Goal: Information Seeking & Learning: Learn about a topic

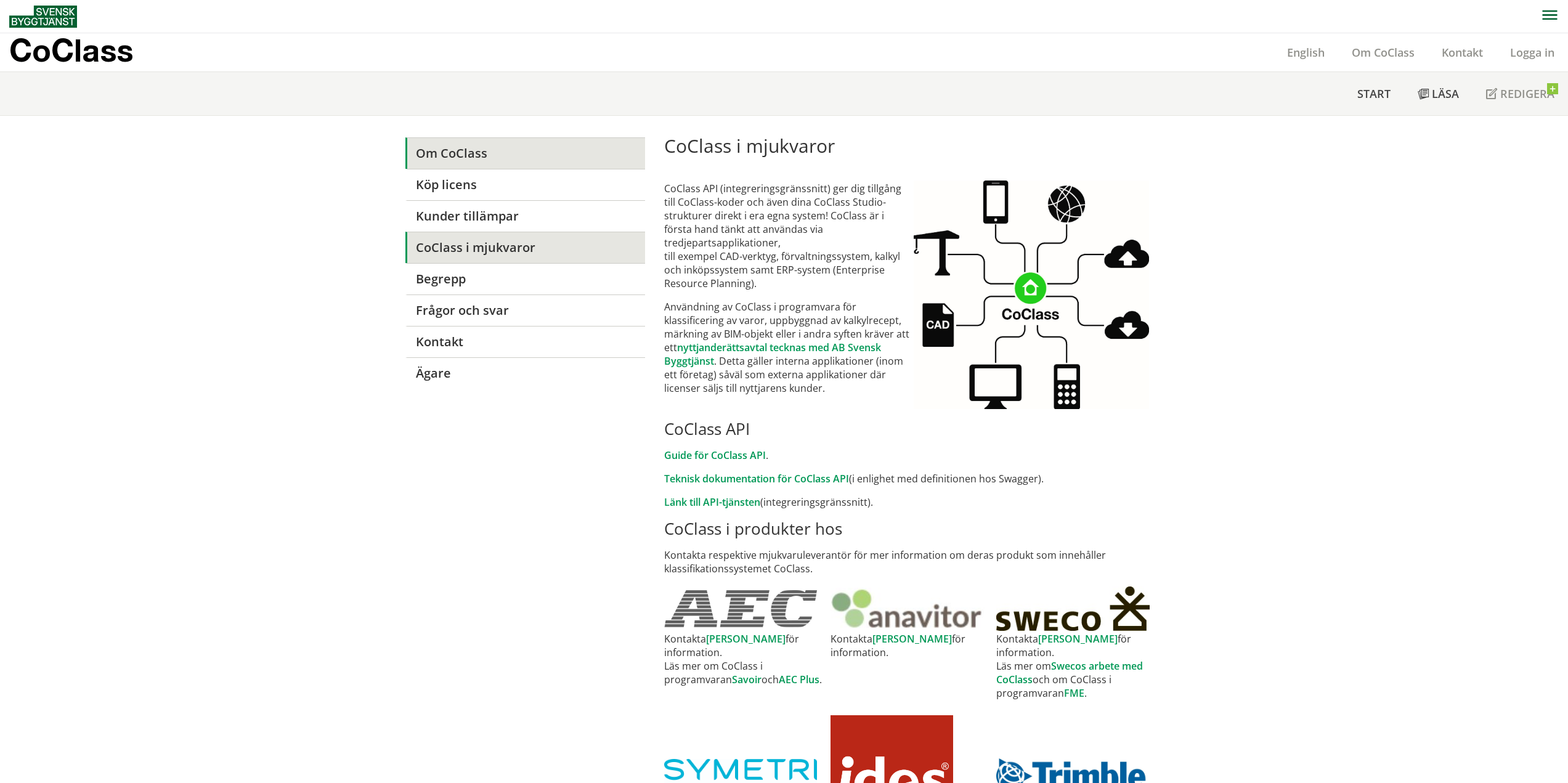
click at [452, 153] on link "Om CoClass" at bounding box center [525, 153] width 240 height 32
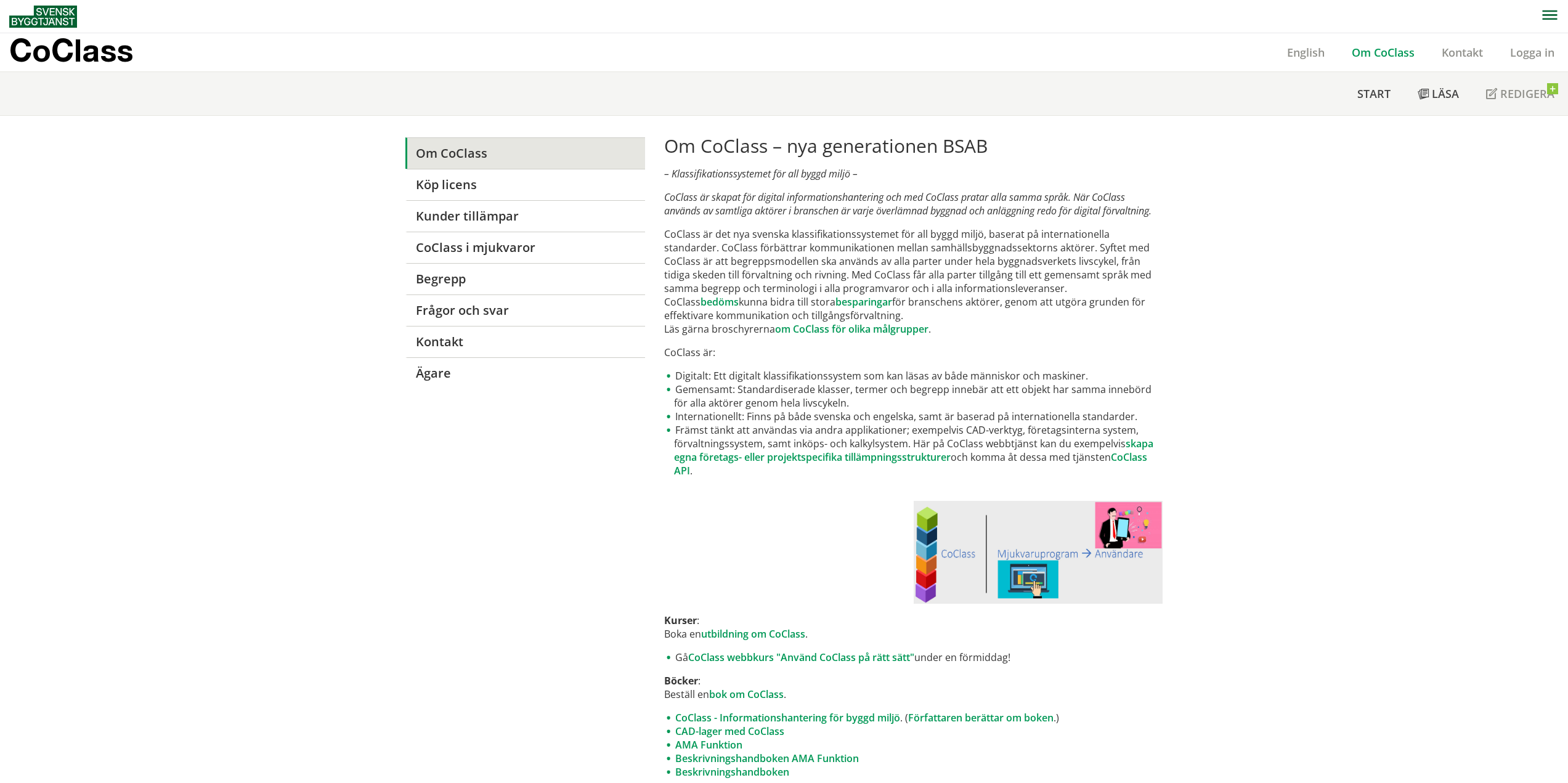
click at [1396, 54] on link "Om CoClass" at bounding box center [1383, 52] width 90 height 15
click at [62, 51] on p "CoClass" at bounding box center [71, 50] width 124 height 14
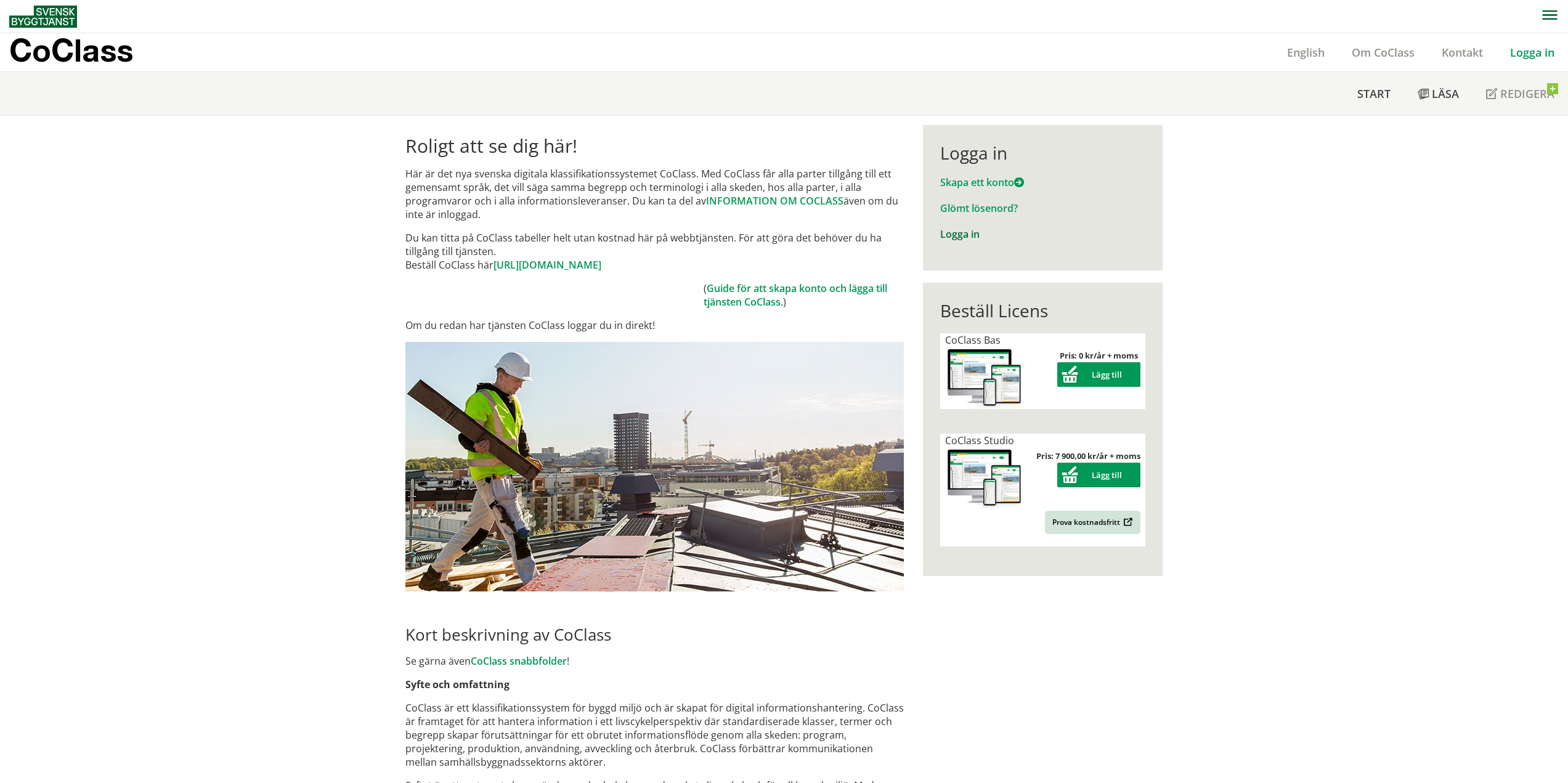
click at [956, 230] on link "Logga in" at bounding box center [959, 234] width 39 height 14
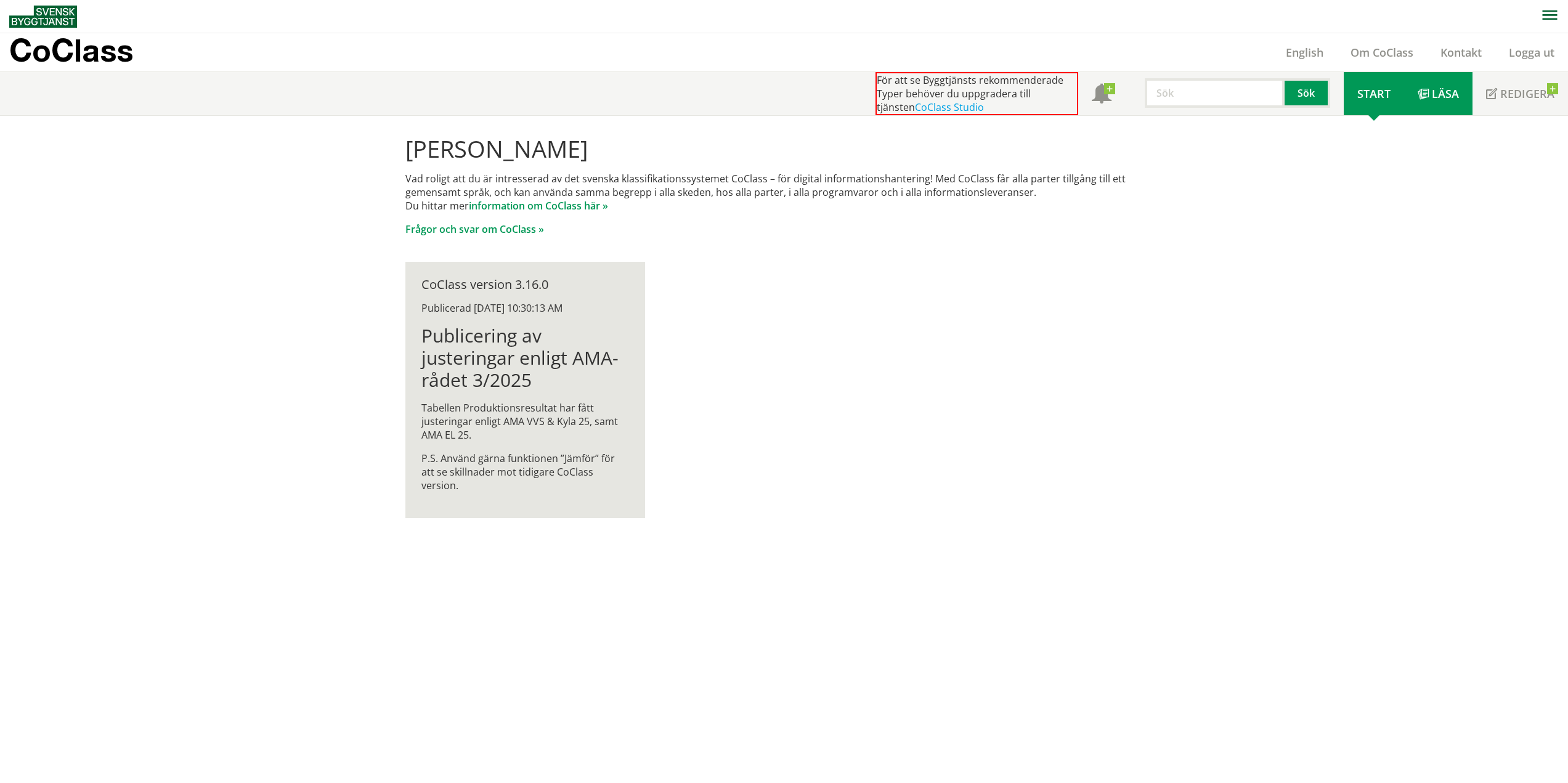
click at [1442, 90] on span "Läsa" at bounding box center [1445, 93] width 27 height 15
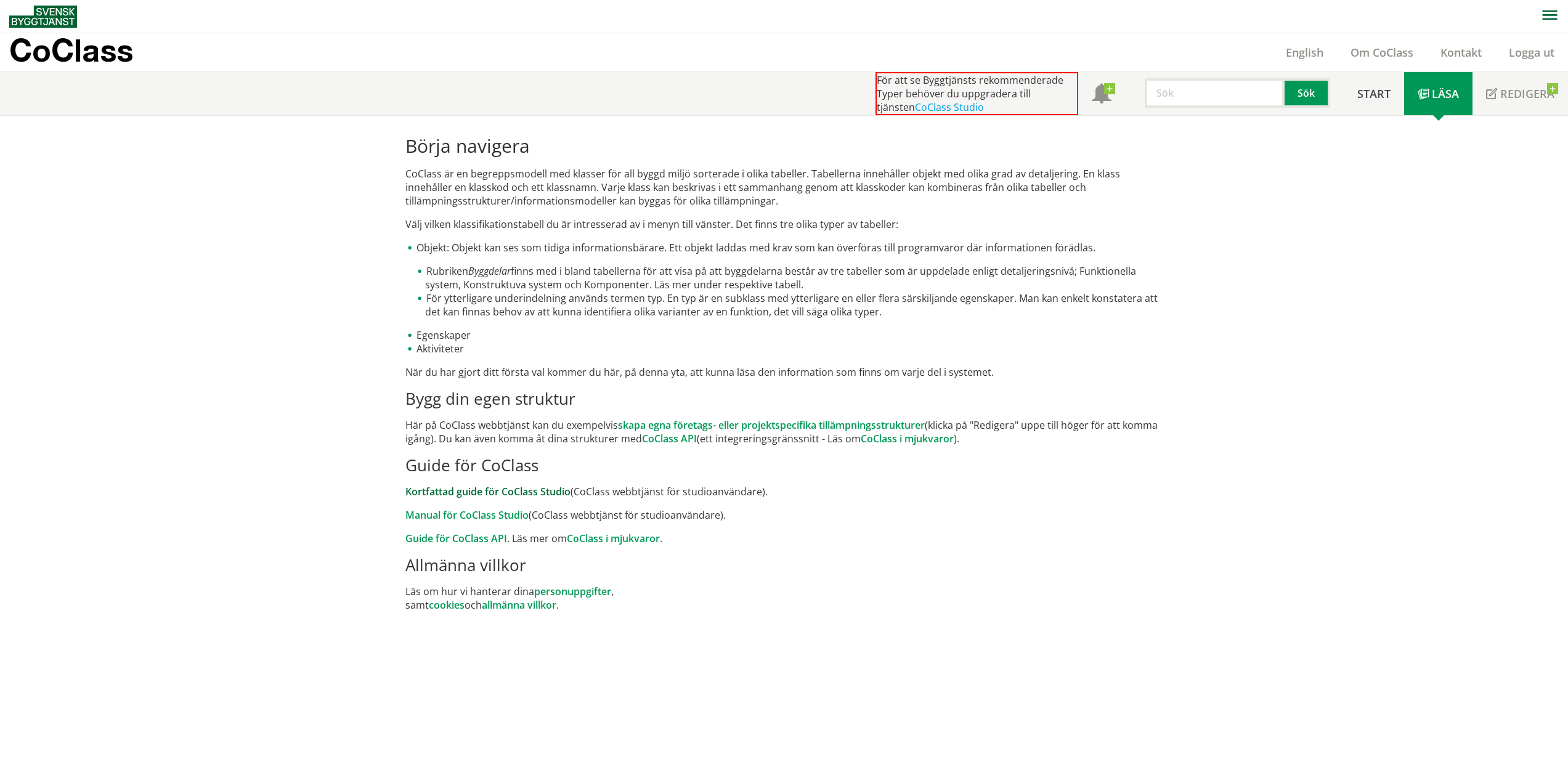
click at [427, 494] on link "Kortfattad guide för CoClass Studio" at bounding box center [488, 491] width 165 height 14
click at [708, 423] on link "skapa egna företags- eller projektspecifika tillämpningsstrukturer" at bounding box center [771, 425] width 306 height 14
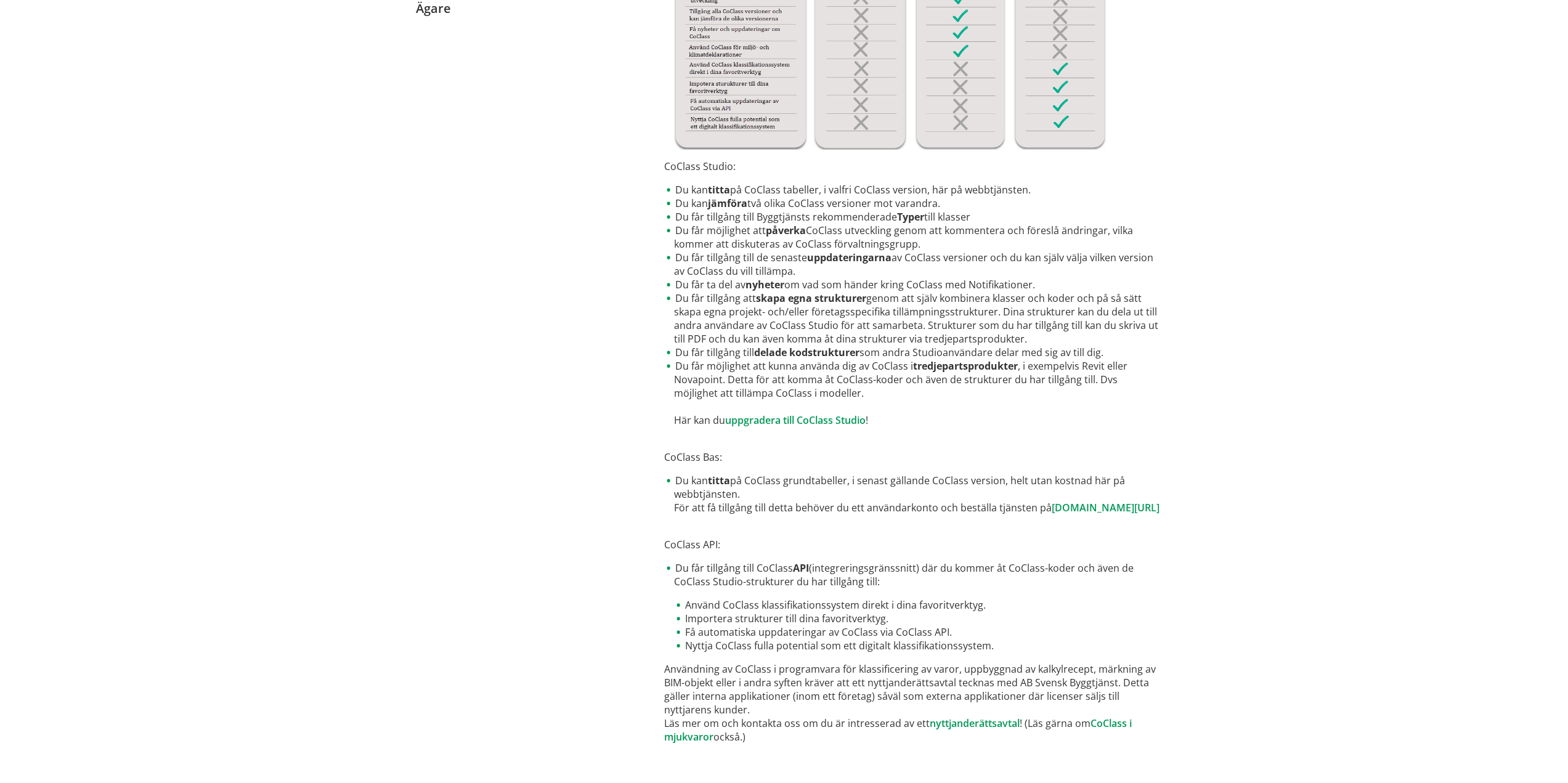
scroll to position [378, 0]
click at [1052, 507] on link "www.byggtjanst.se/tjanster/coclass" at bounding box center [1105, 507] width 108 height 14
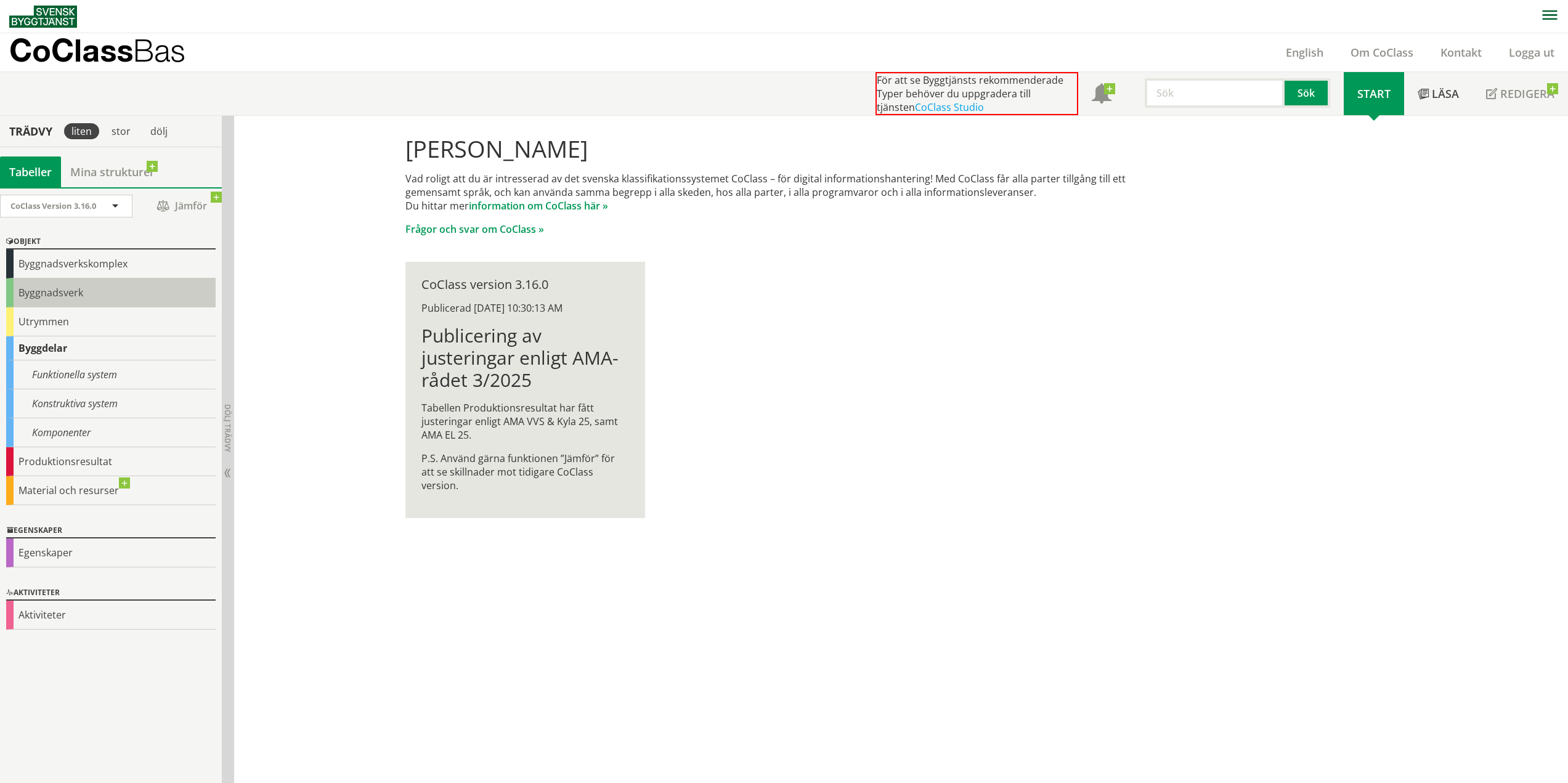
click at [65, 289] on div "Byggnadsverk" at bounding box center [111, 293] width 210 height 29
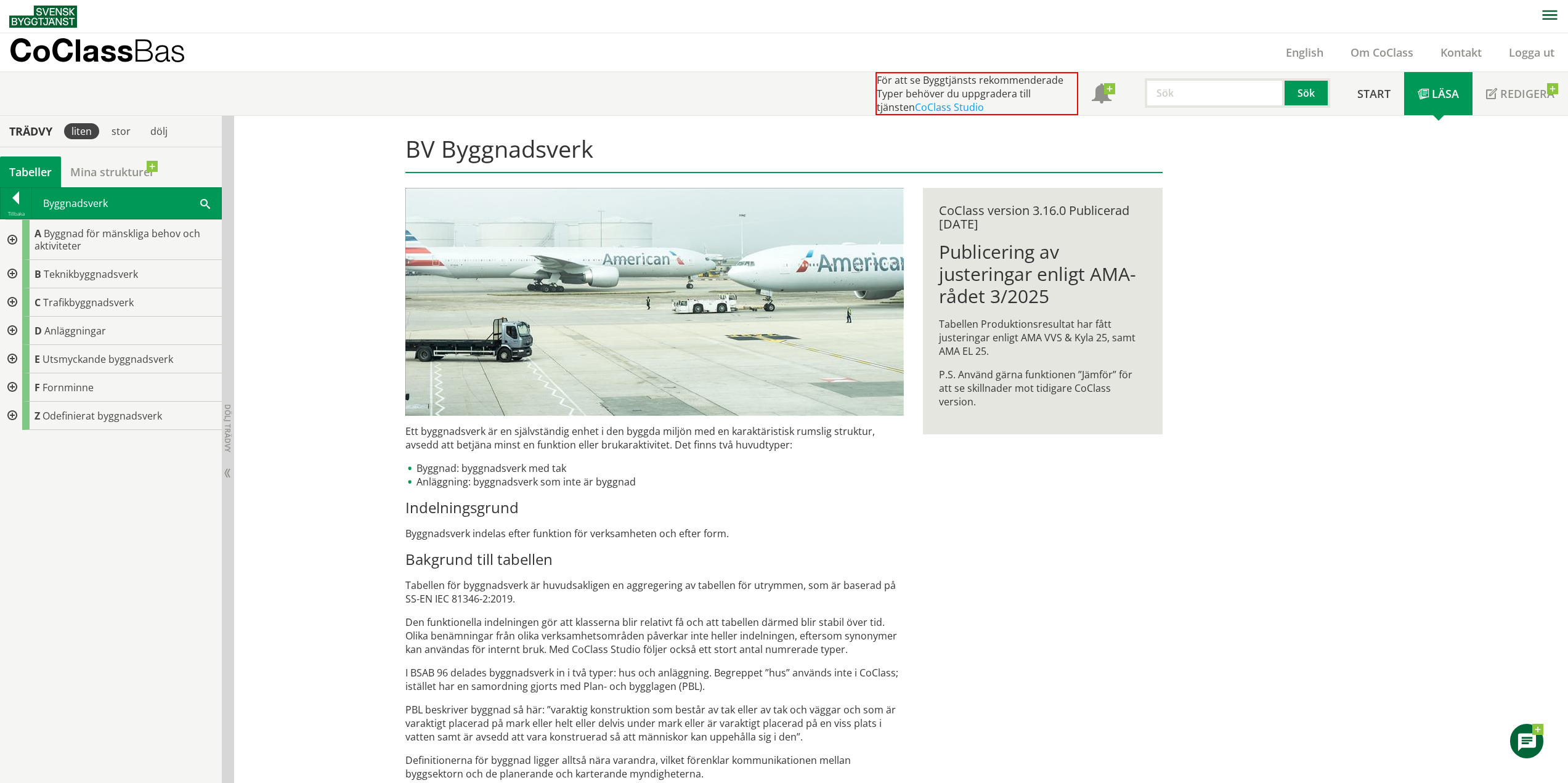
click at [19, 198] on div at bounding box center [16, 201] width 31 height 17
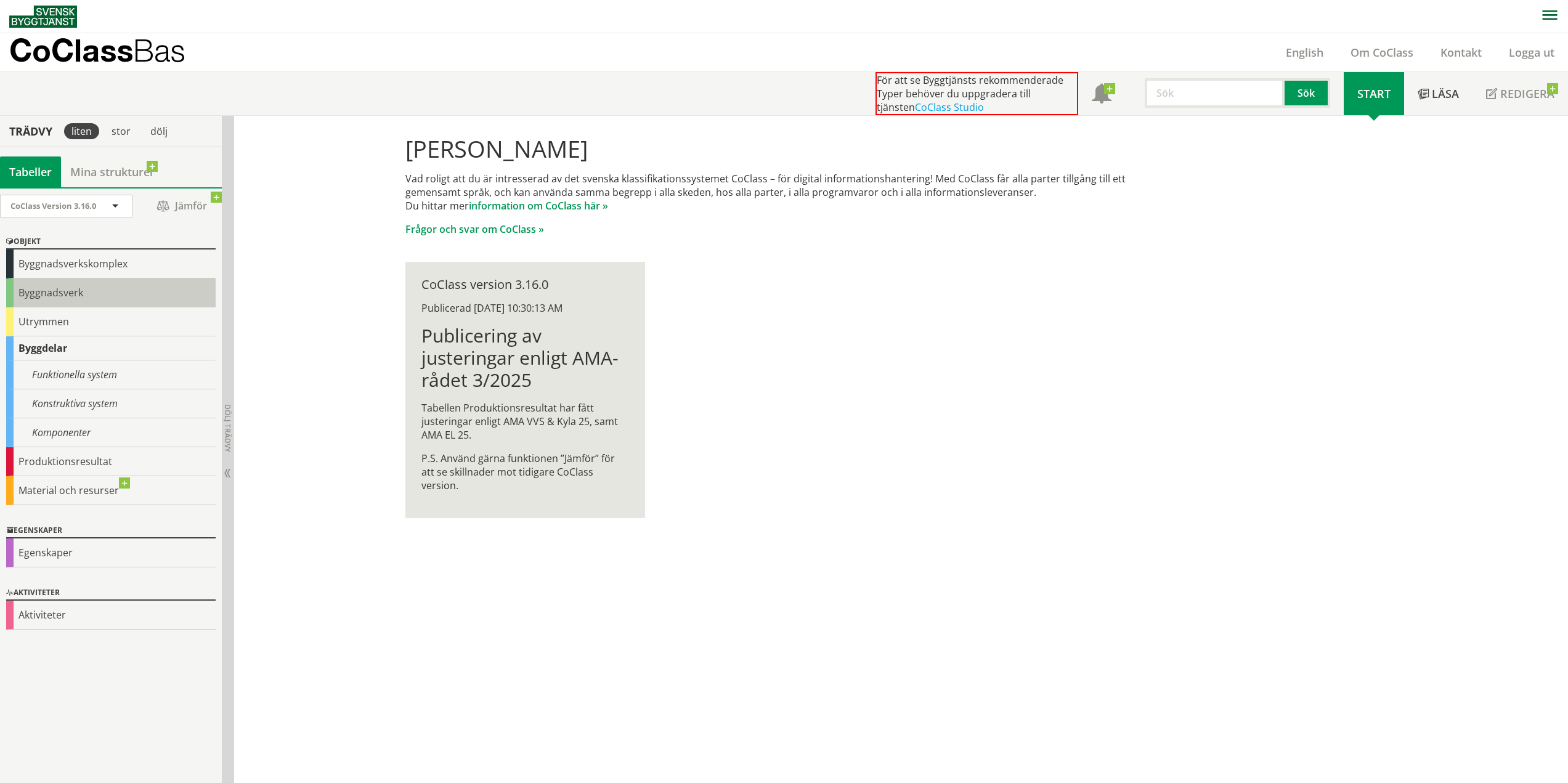
click at [40, 294] on div "Byggnadsverk" at bounding box center [111, 293] width 210 height 29
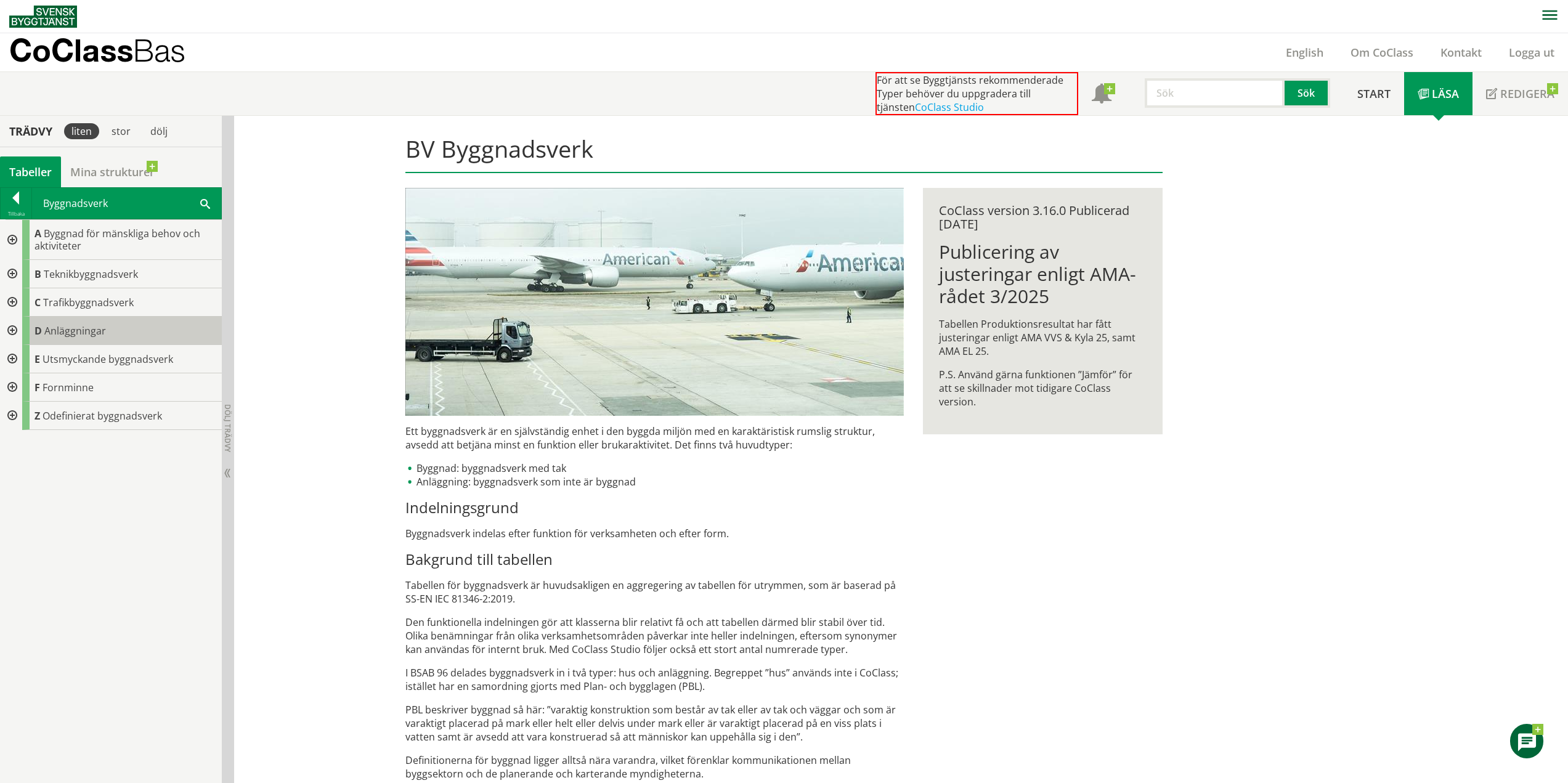
click at [73, 332] on span "Anläggningar" at bounding box center [75, 331] width 62 height 14
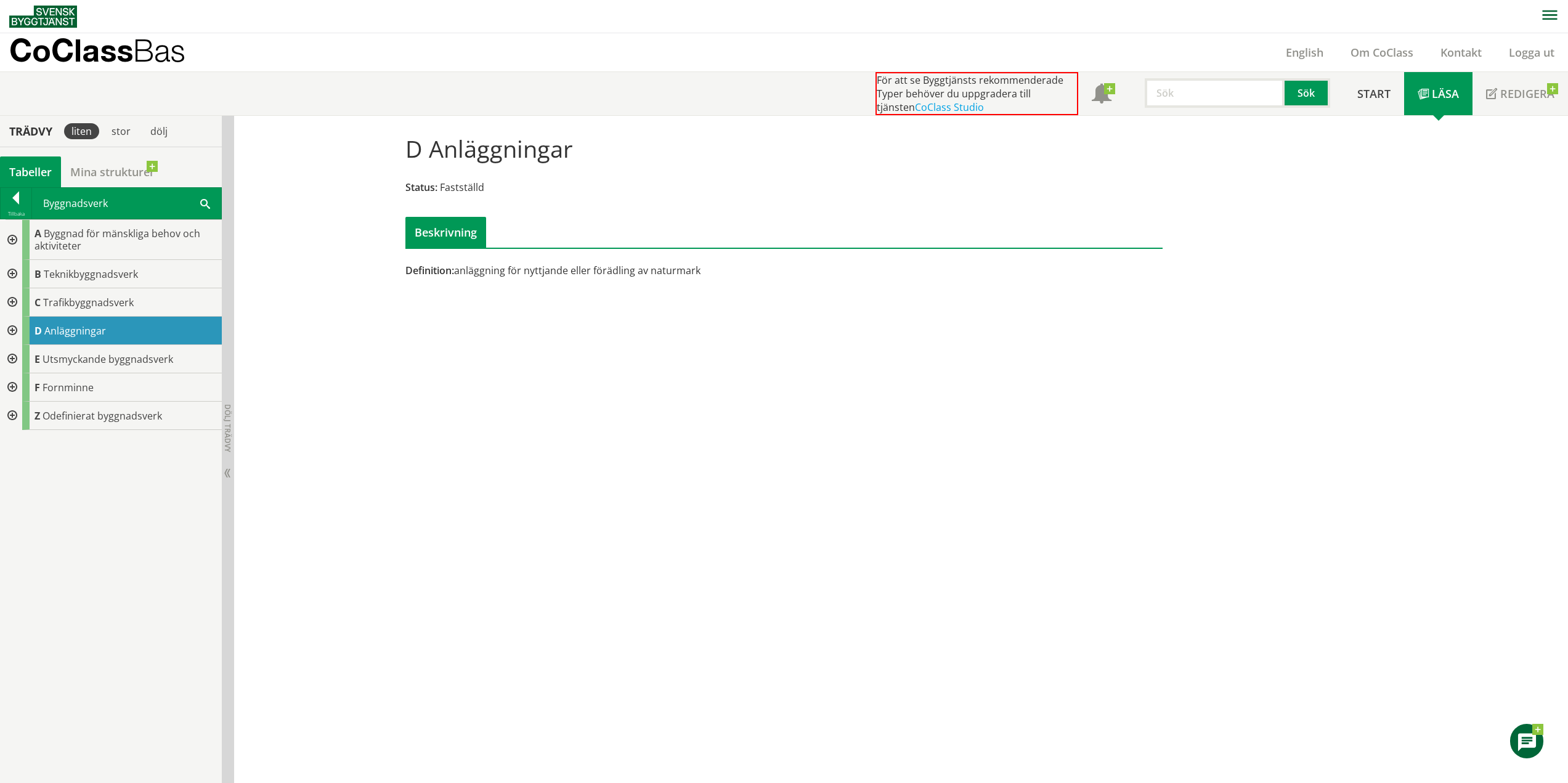
click at [14, 331] on div at bounding box center [11, 331] width 22 height 29
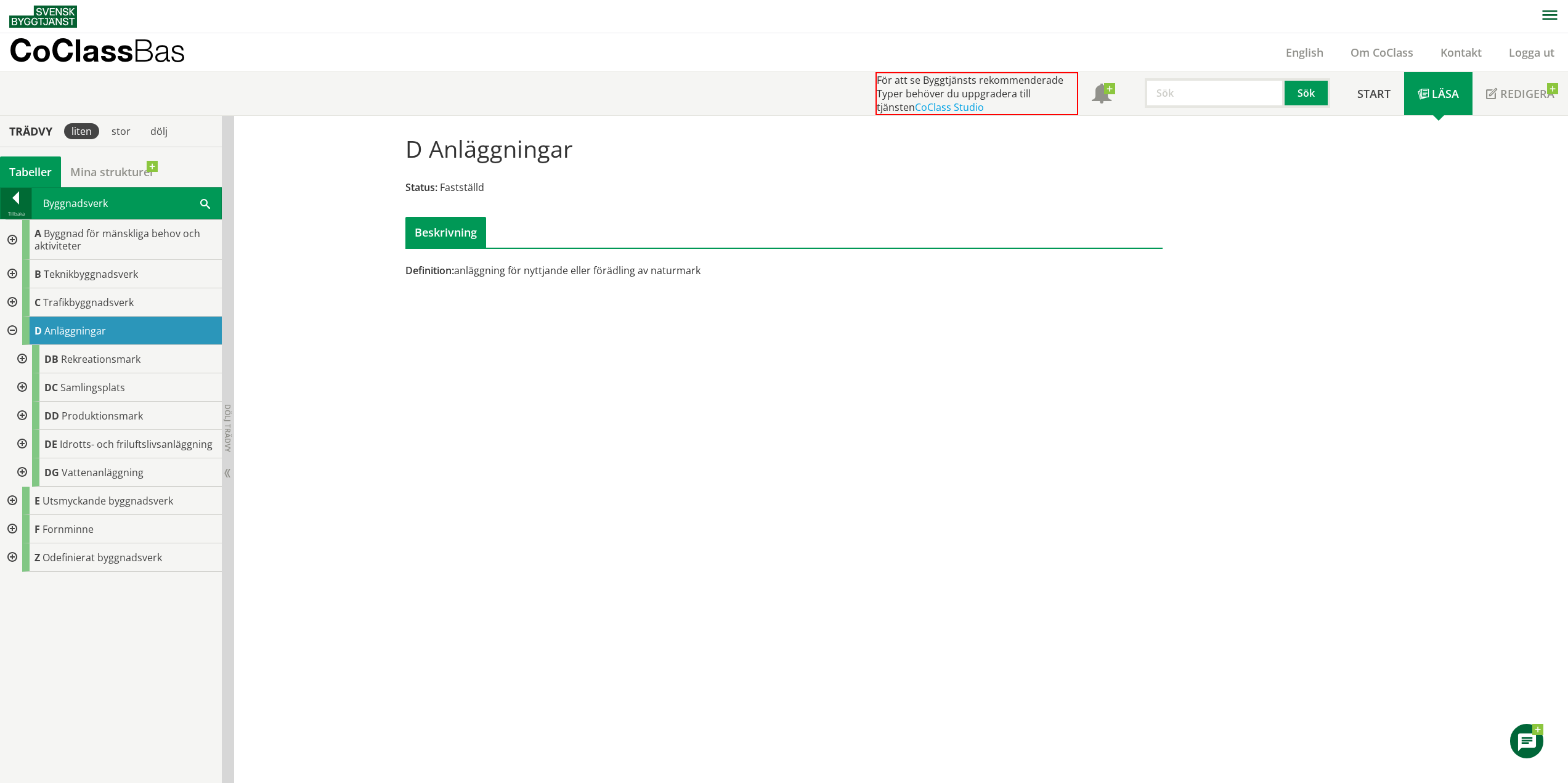
click at [11, 204] on div at bounding box center [16, 201] width 31 height 17
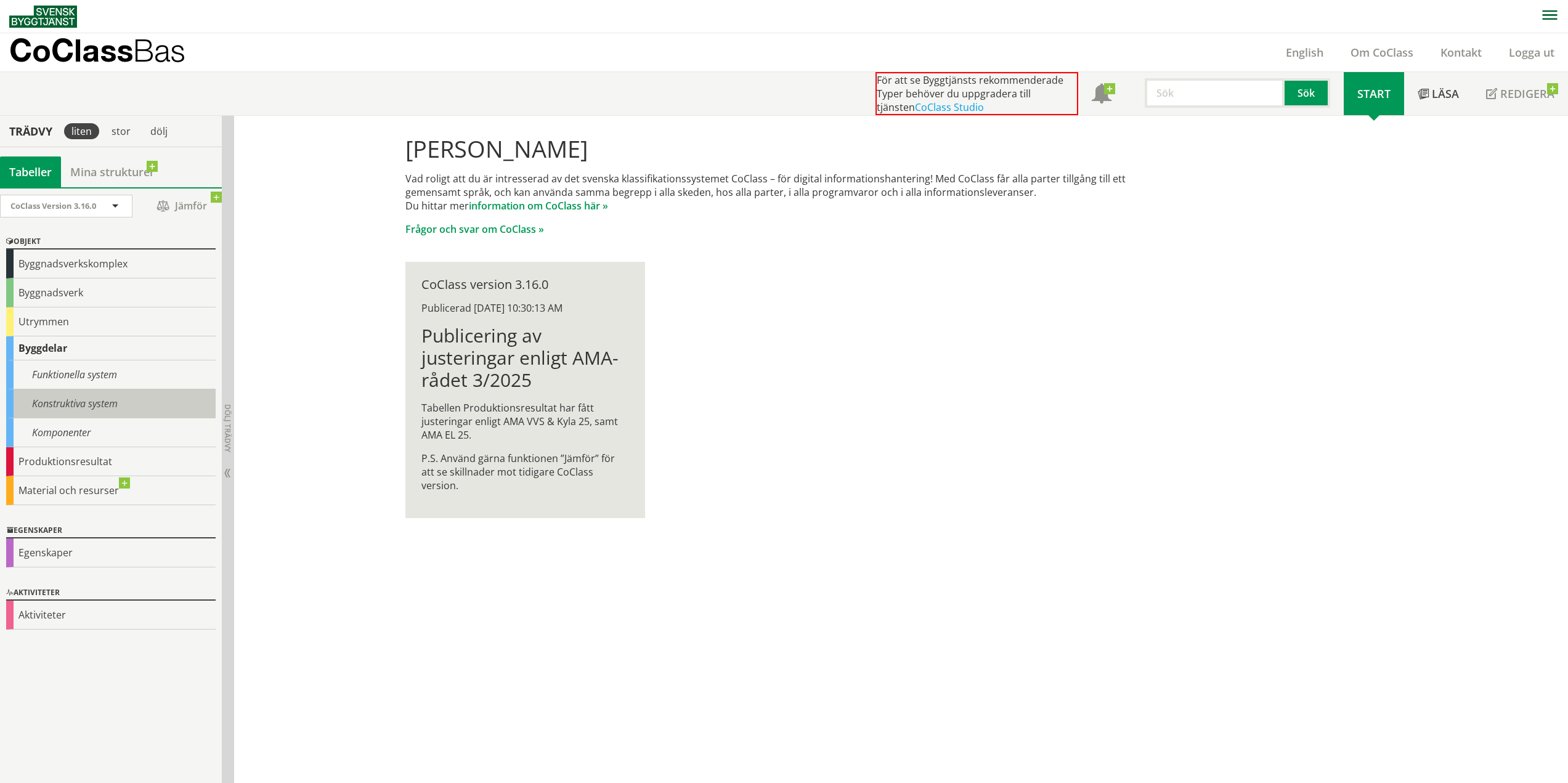
click at [54, 405] on div "Konstruktiva system" at bounding box center [111, 404] width 210 height 29
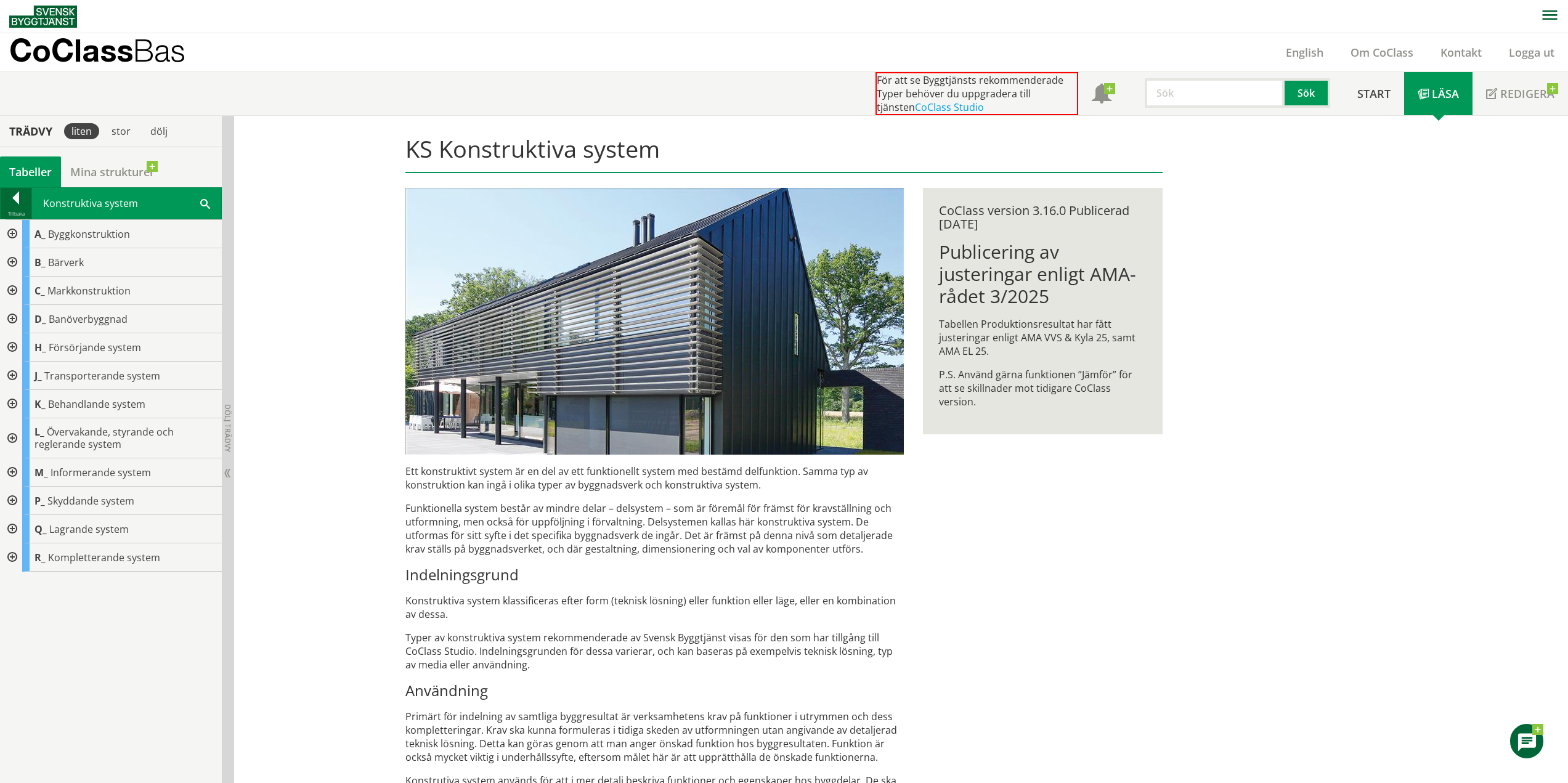
click at [19, 203] on div at bounding box center [16, 201] width 31 height 17
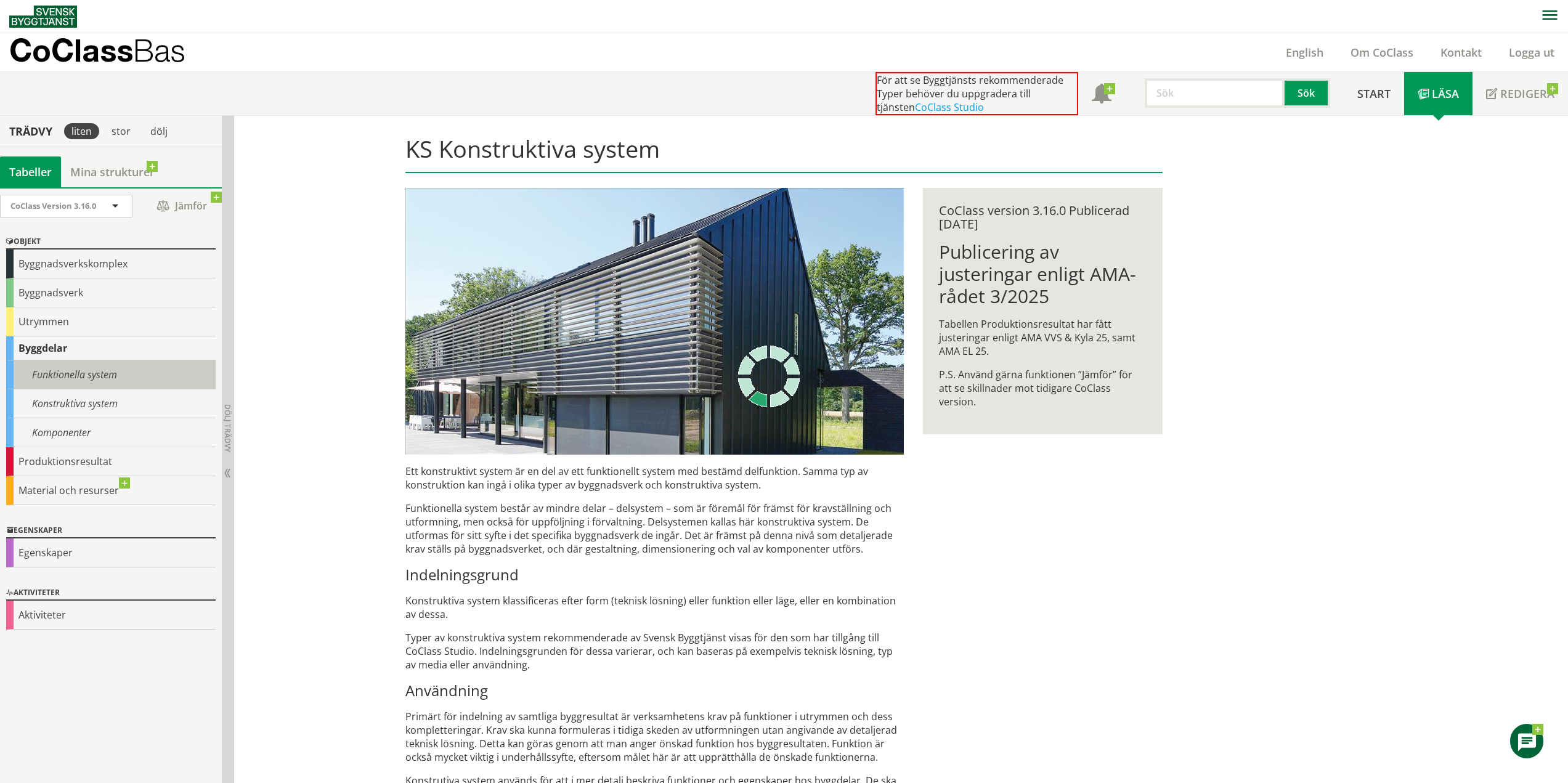
click at [69, 378] on div "Funktionella system" at bounding box center [111, 375] width 210 height 29
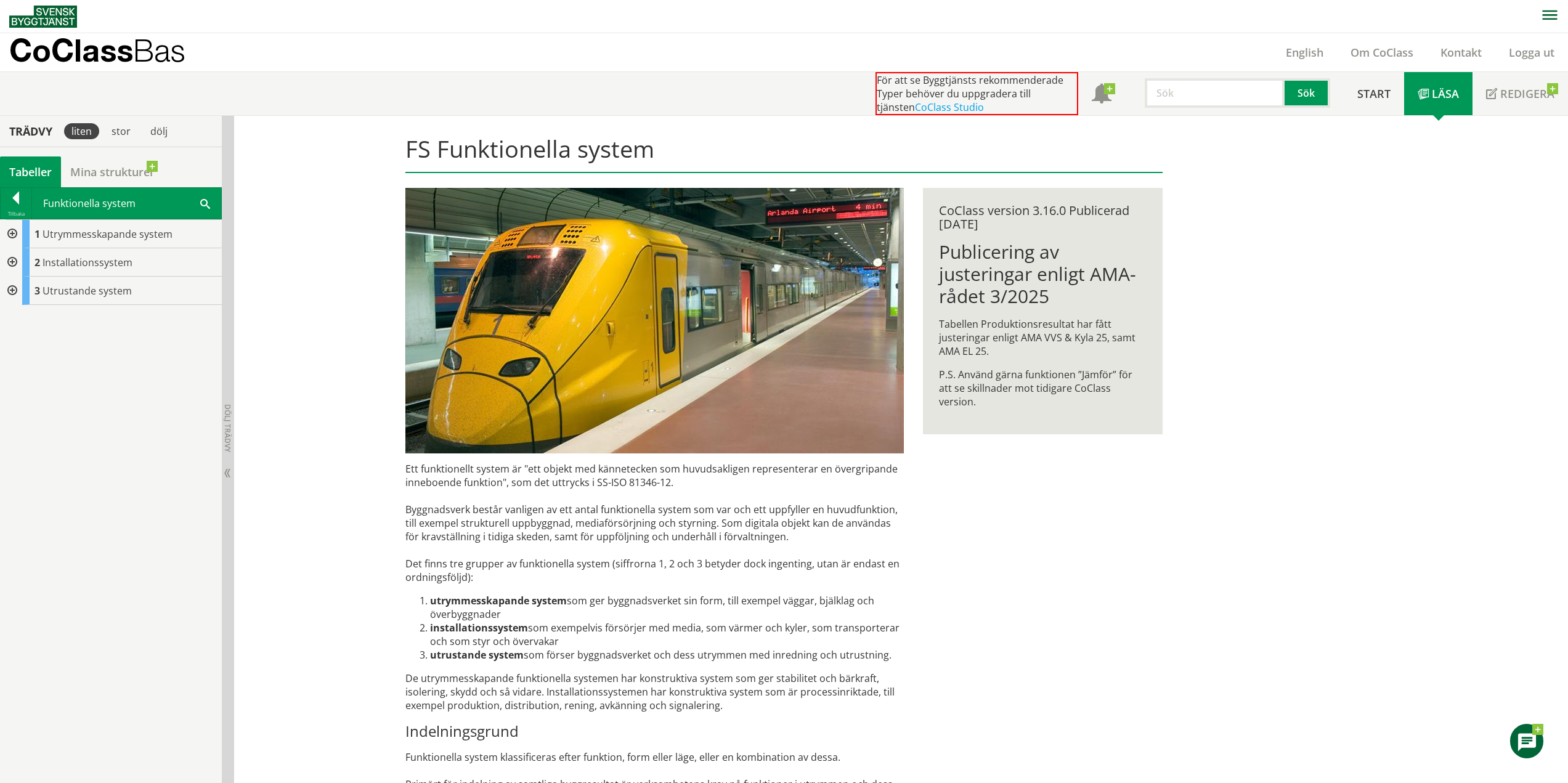
click at [11, 260] on div at bounding box center [11, 263] width 22 height 29
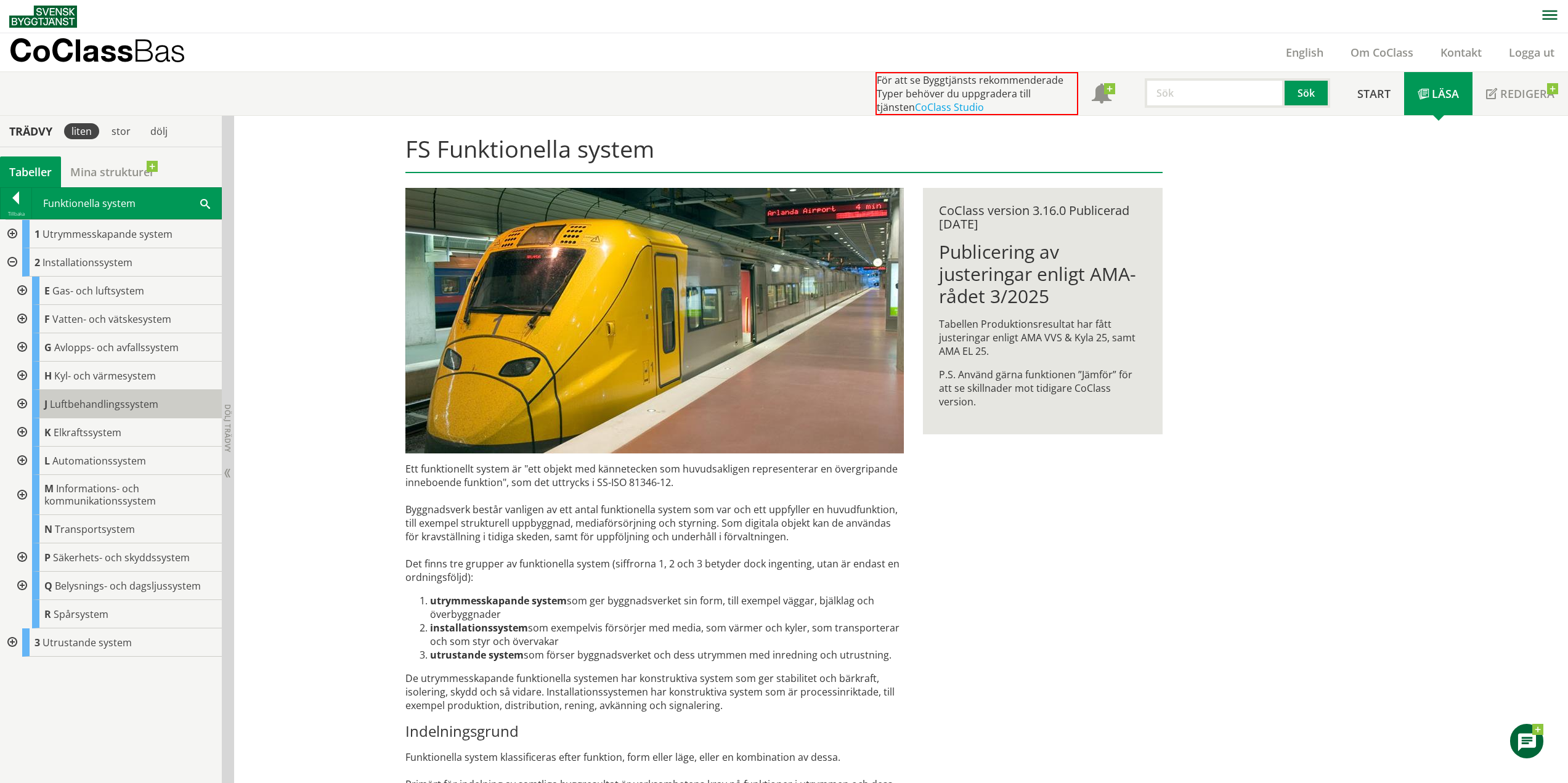
click at [69, 398] on span "Luftbehandlingssystem" at bounding box center [104, 404] width 108 height 14
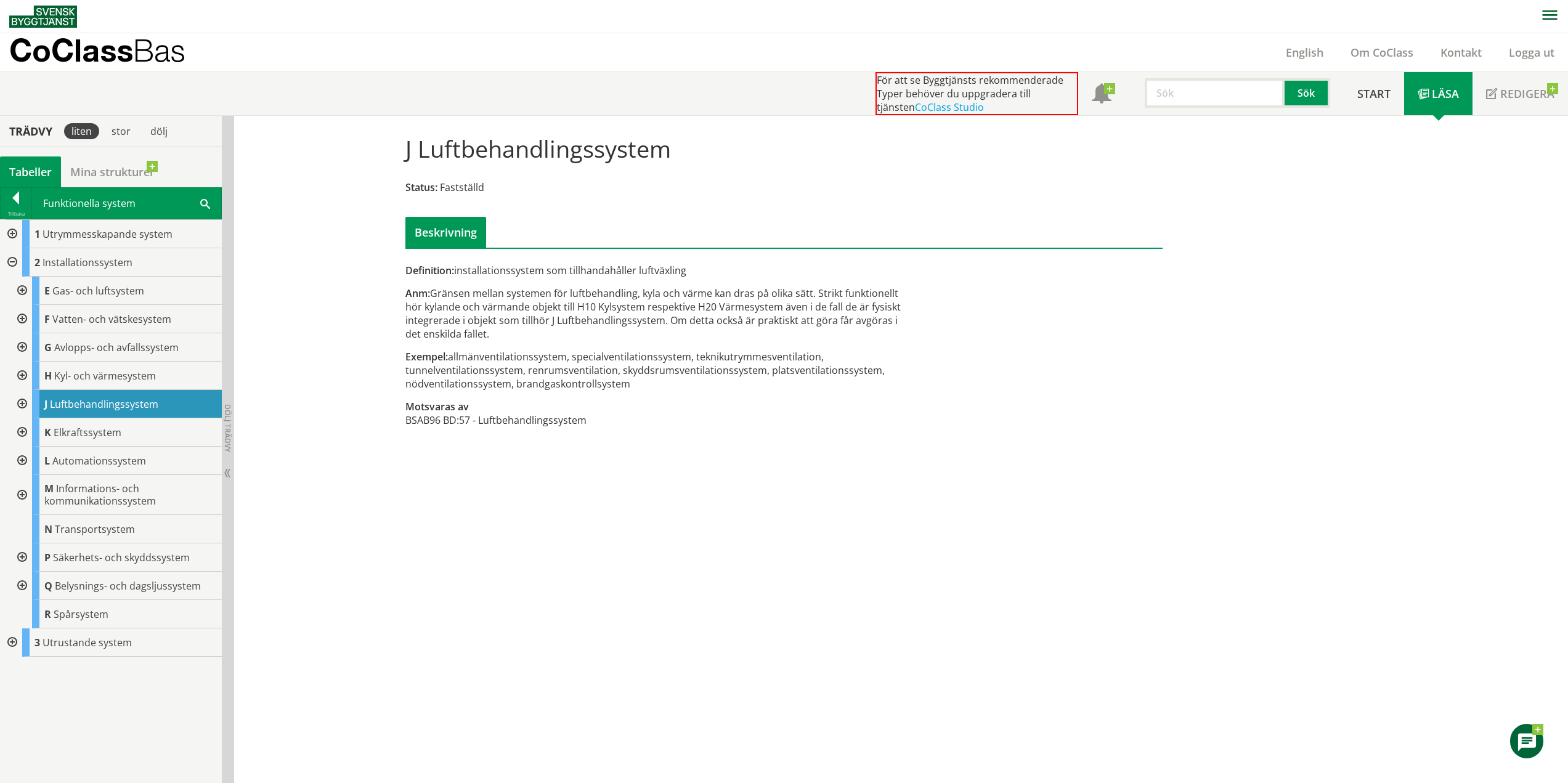
click at [21, 404] on div at bounding box center [21, 405] width 22 height 29
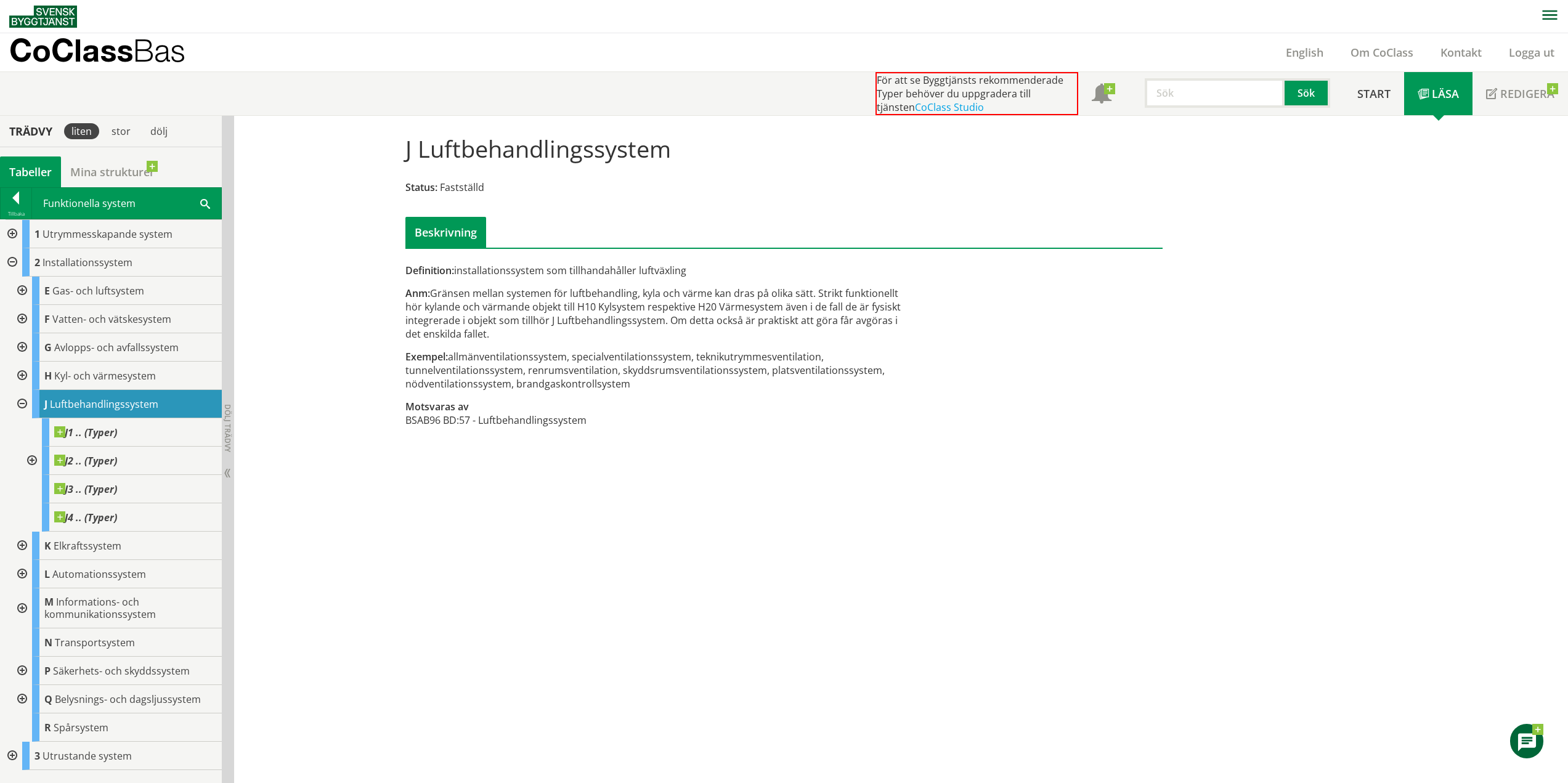
click at [28, 460] on div at bounding box center [31, 461] width 22 height 29
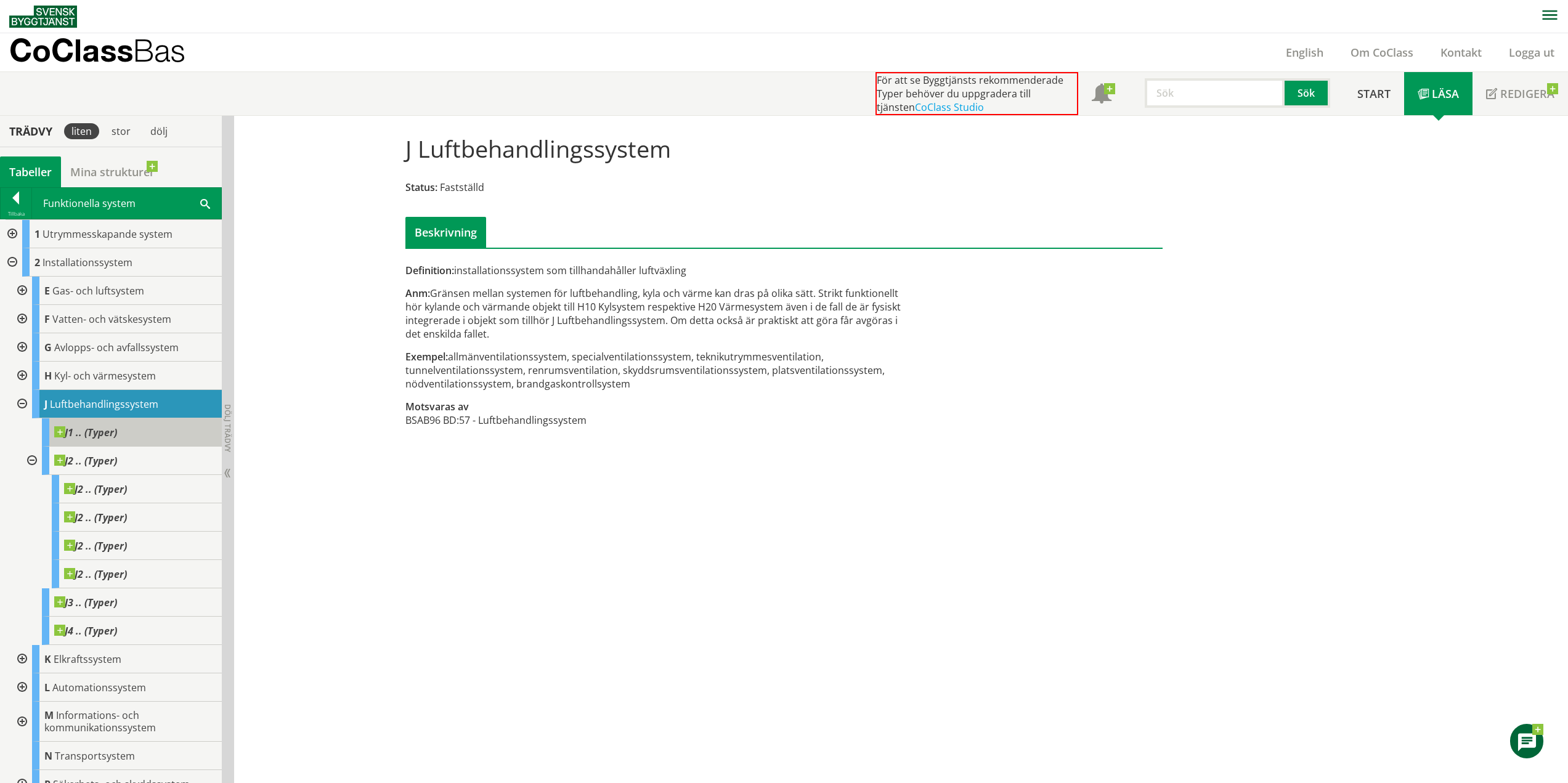
click at [82, 433] on span "J1 .. (Typer)" at bounding box center [86, 432] width 63 height 12
click at [109, 433] on span "J1 .. (Typer)" at bounding box center [86, 432] width 63 height 12
click at [127, 484] on span at bounding box center [127, 484] width 0 height 0
click at [112, 469] on div "J2 .. (Typer)" at bounding box center [132, 461] width 180 height 29
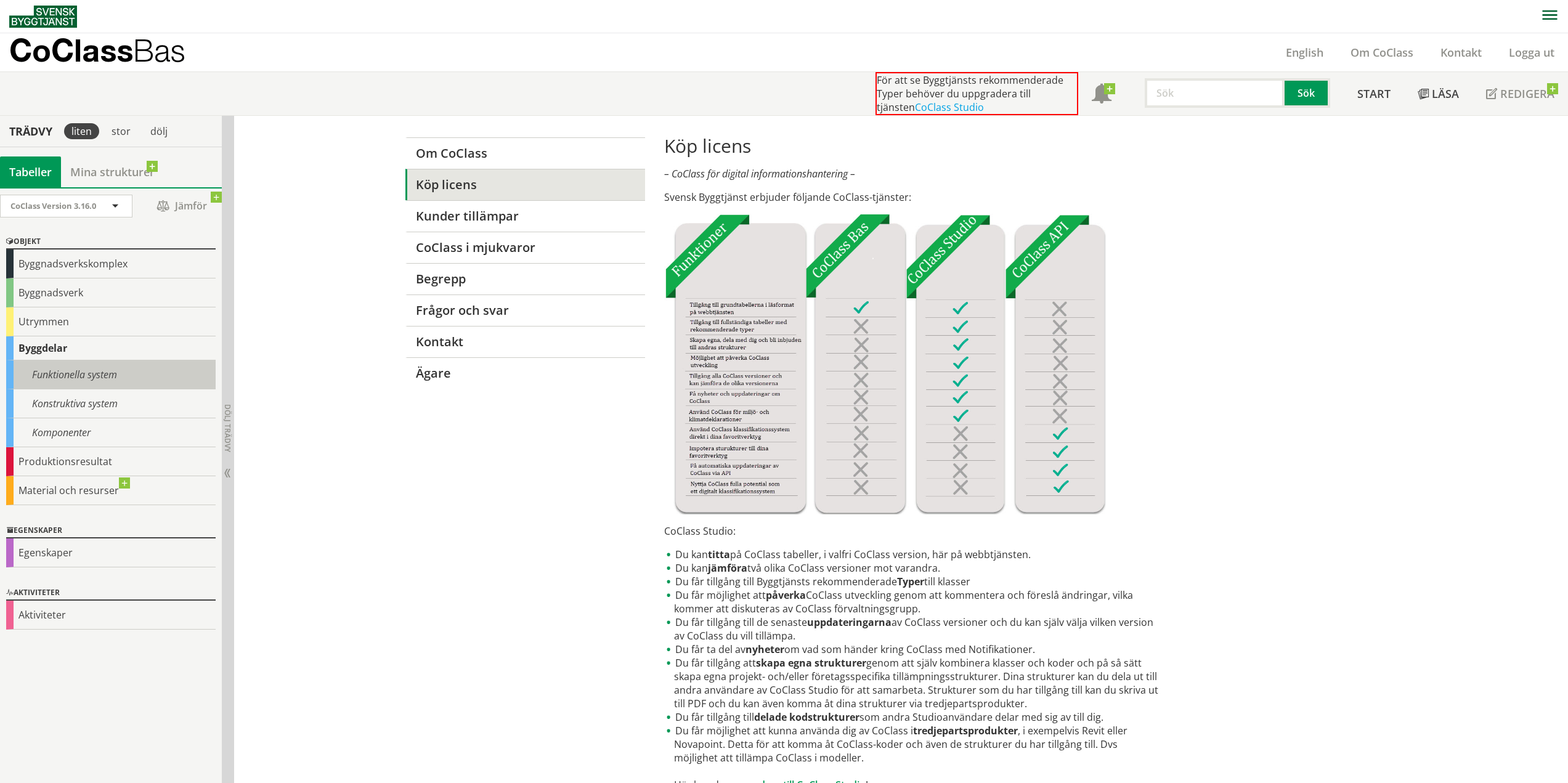
click at [51, 376] on div "Funktionella system" at bounding box center [111, 375] width 210 height 29
click at [93, 373] on div "Funktionella system" at bounding box center [111, 375] width 210 height 29
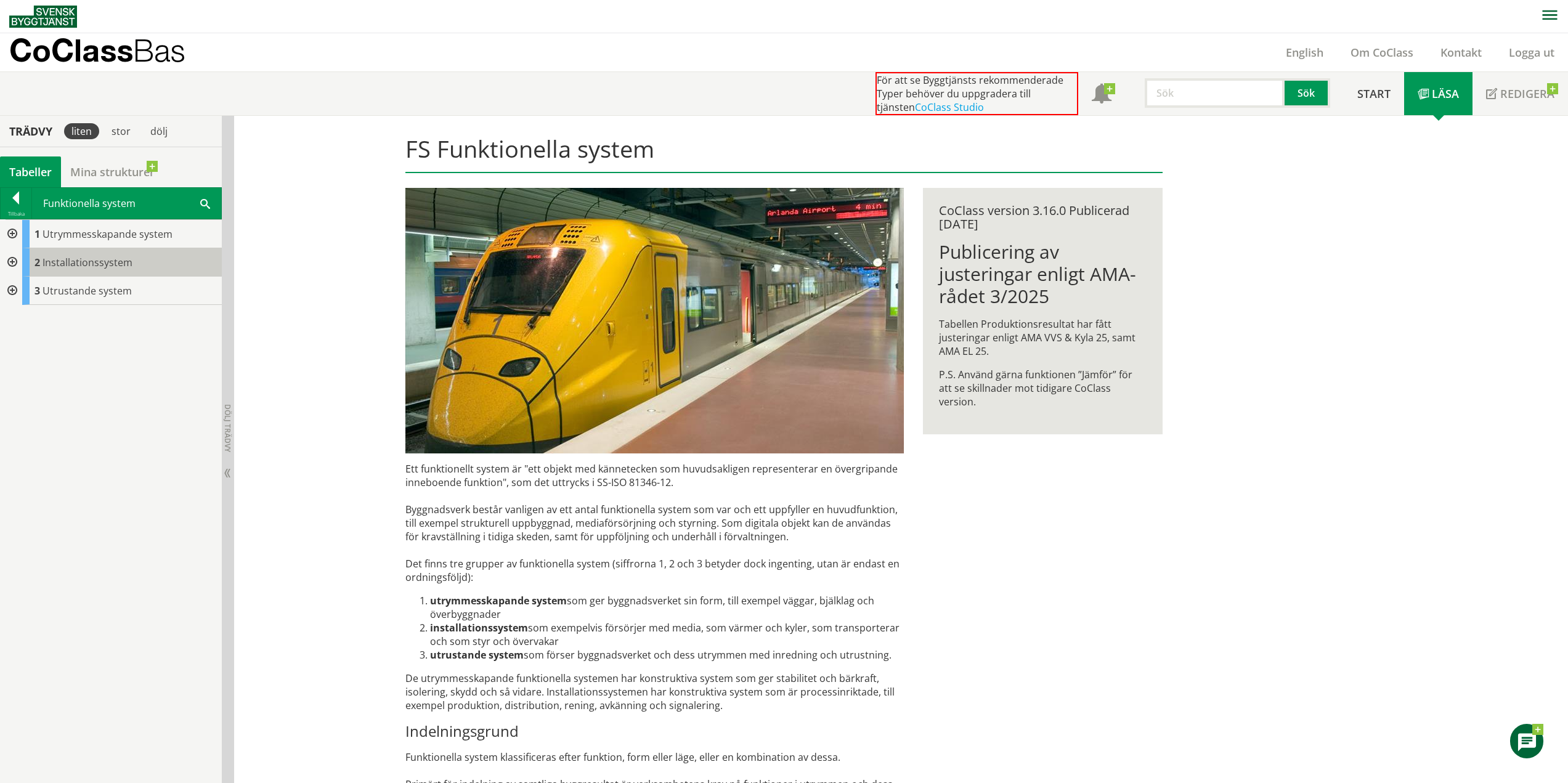
click at [139, 263] on div "2 Installationssystem" at bounding box center [122, 263] width 200 height 29
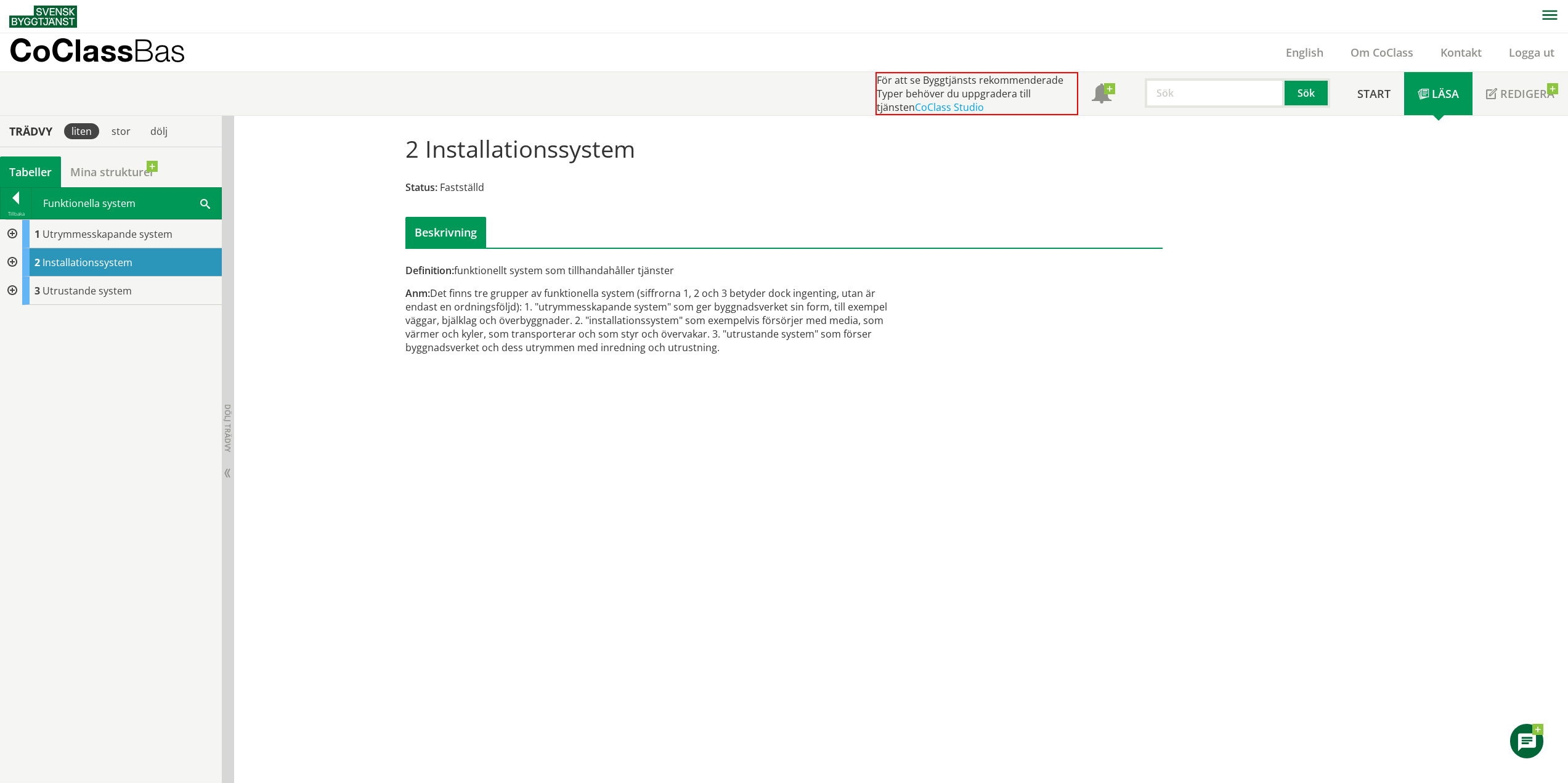
click at [11, 262] on div at bounding box center [11, 263] width 22 height 29
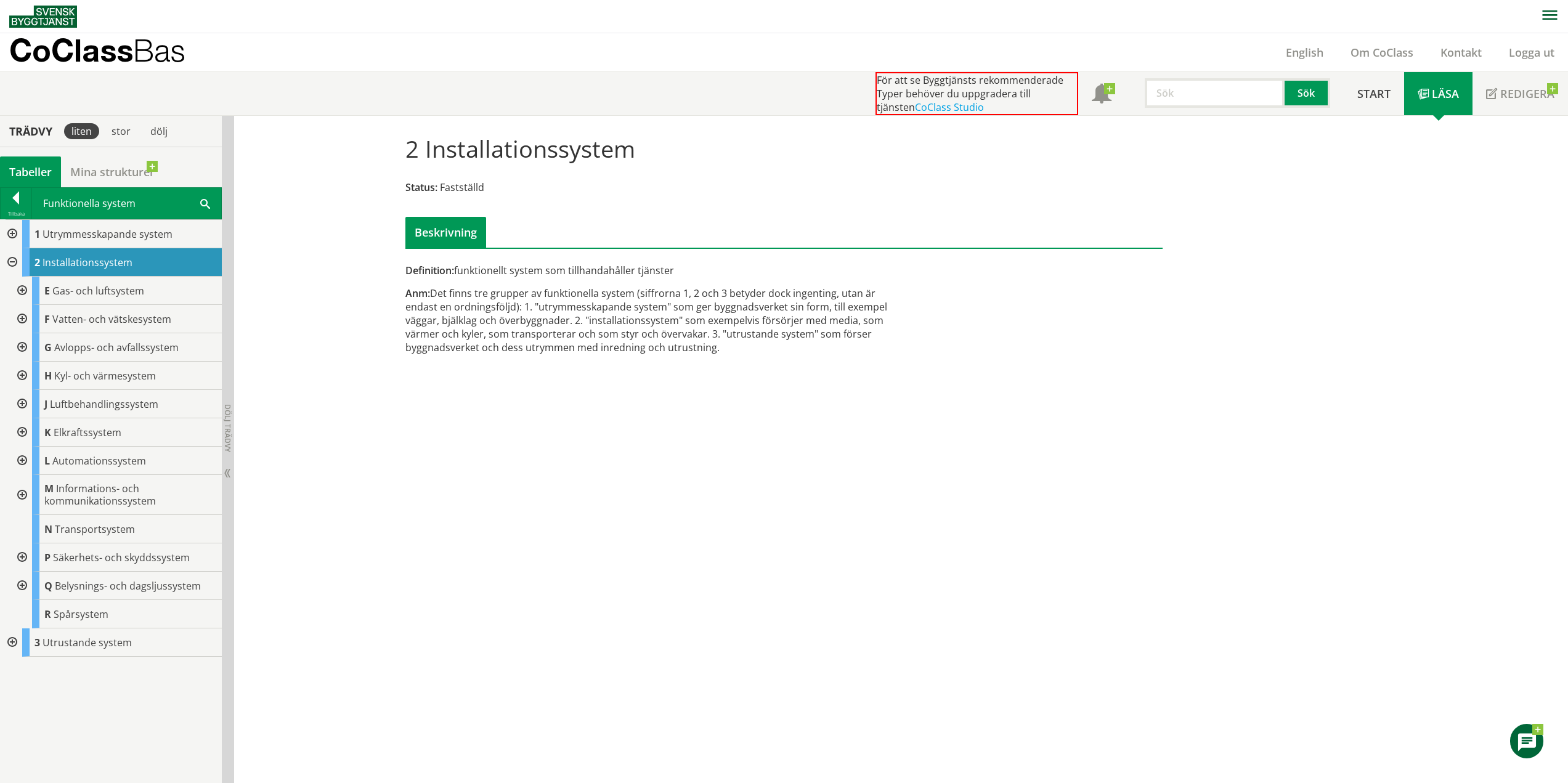
click at [24, 400] on div at bounding box center [21, 405] width 22 height 29
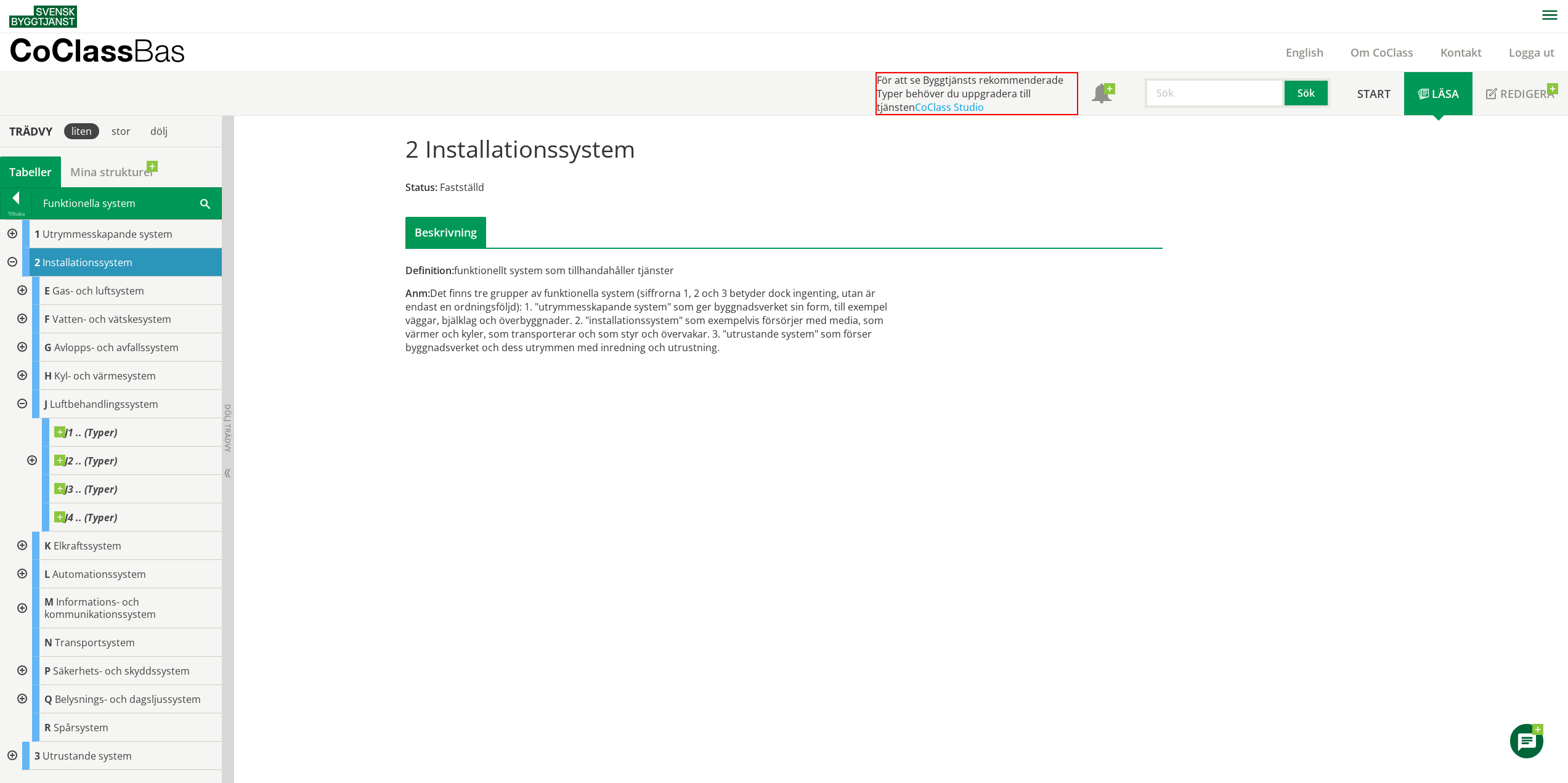
click at [32, 461] on div at bounding box center [31, 461] width 22 height 29
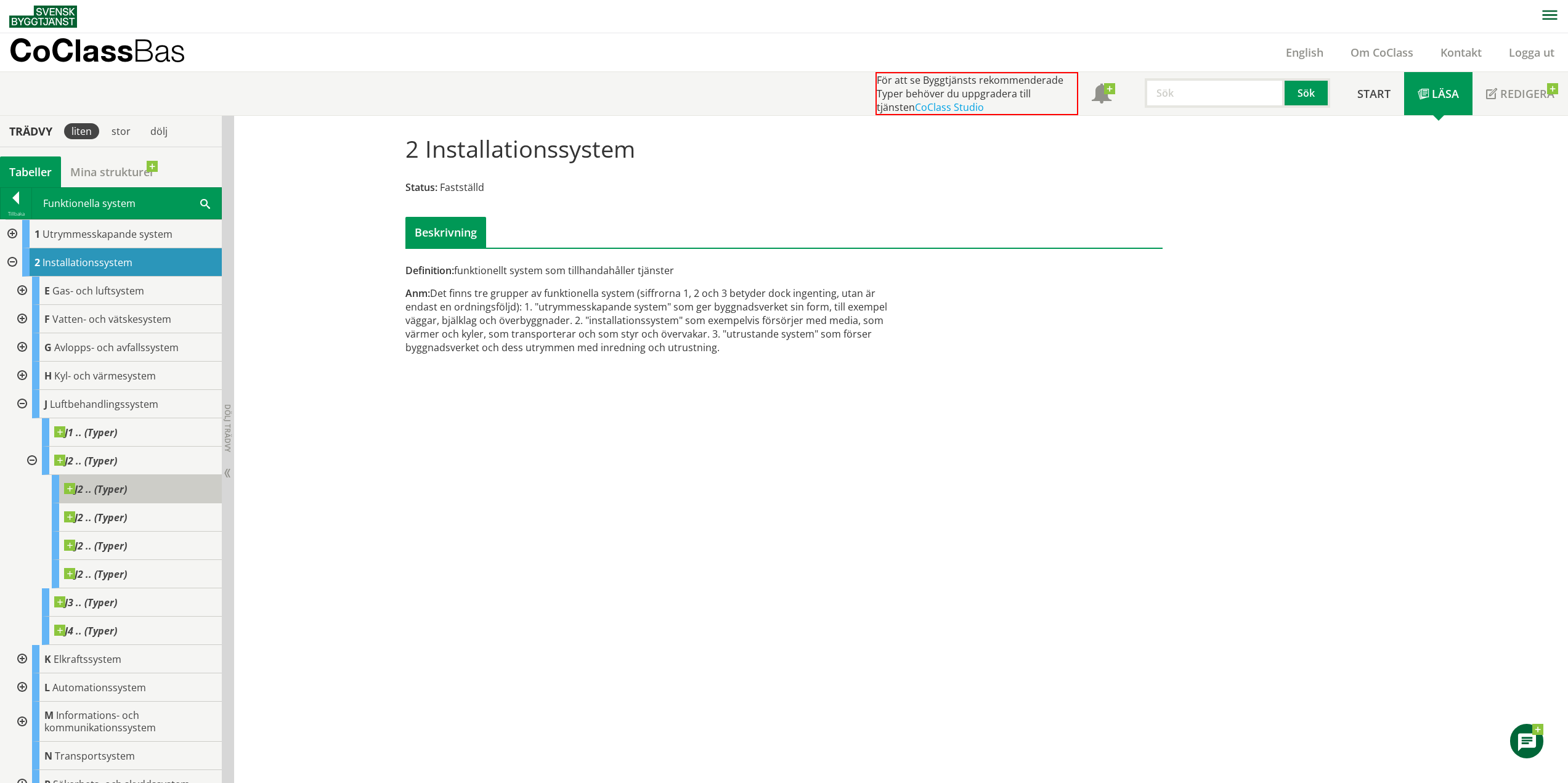
click at [108, 486] on span "J2 .. (Typer)" at bounding box center [95, 489] width 63 height 12
click at [89, 407] on span "Luftbehandlingssystem" at bounding box center [104, 404] width 108 height 14
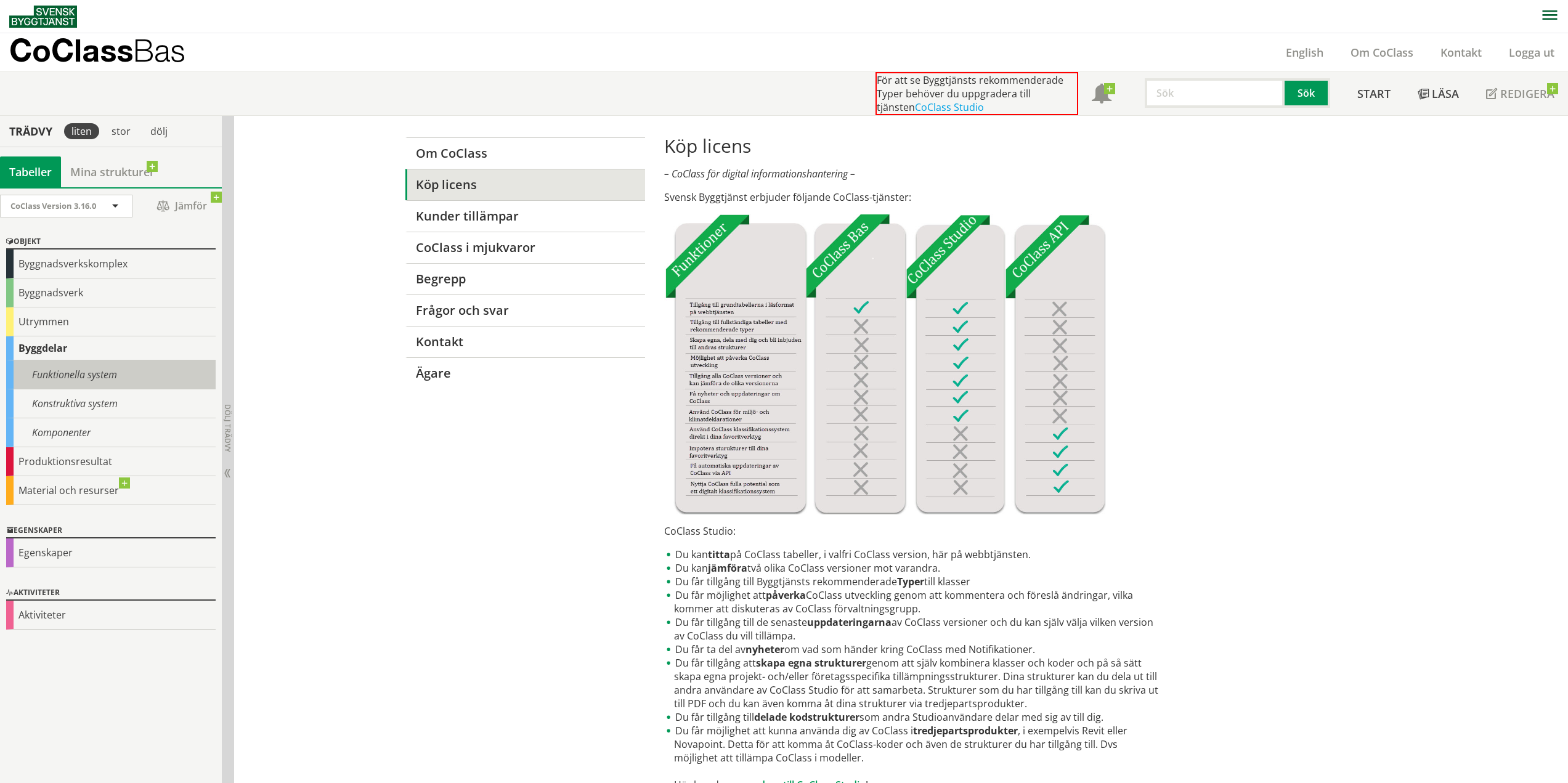
click at [44, 375] on div "Funktionella system" at bounding box center [111, 375] width 210 height 29
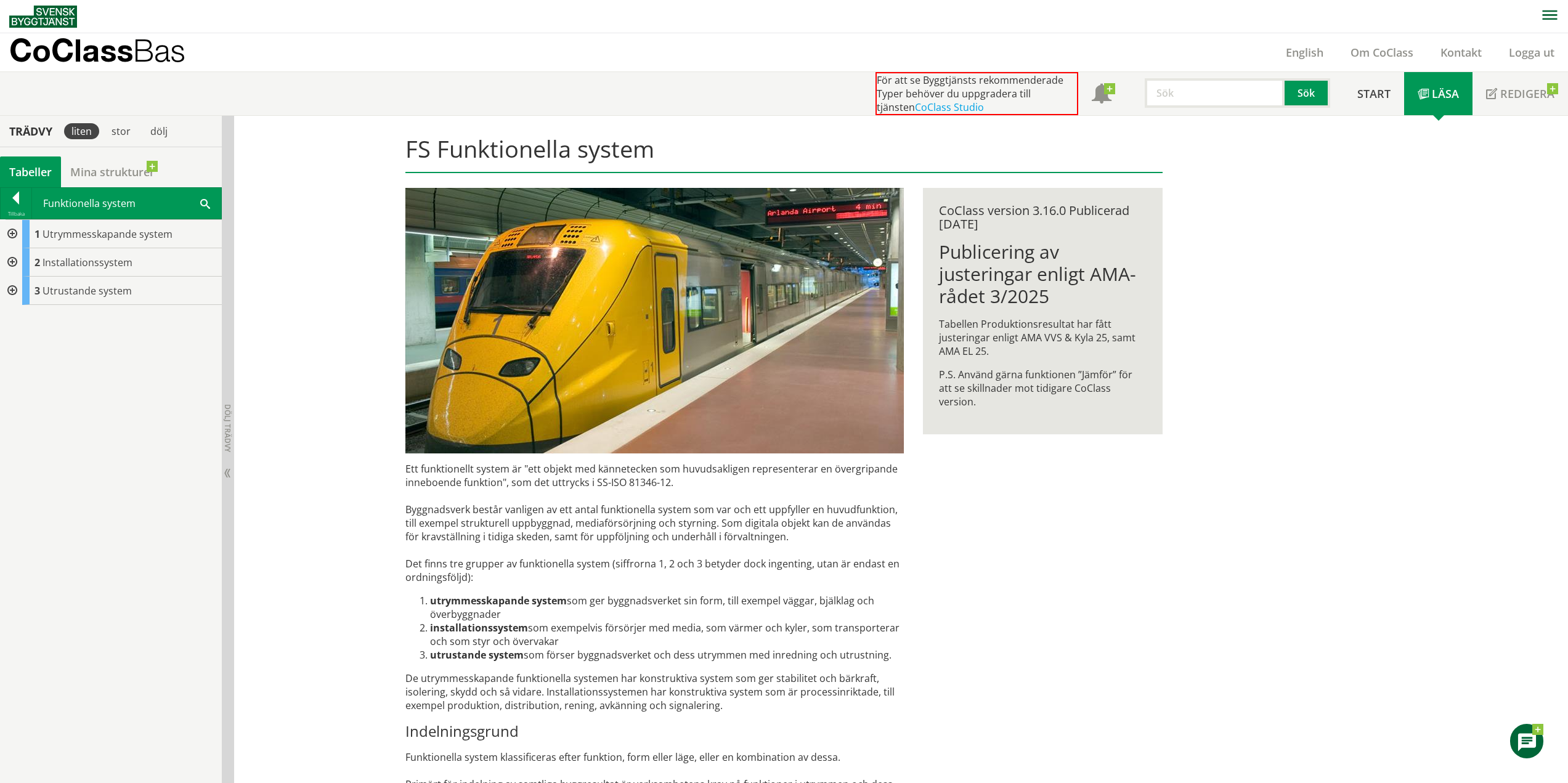
click at [12, 263] on div at bounding box center [11, 263] width 22 height 29
click at [66, 267] on span "Installationssystem" at bounding box center [87, 262] width 90 height 14
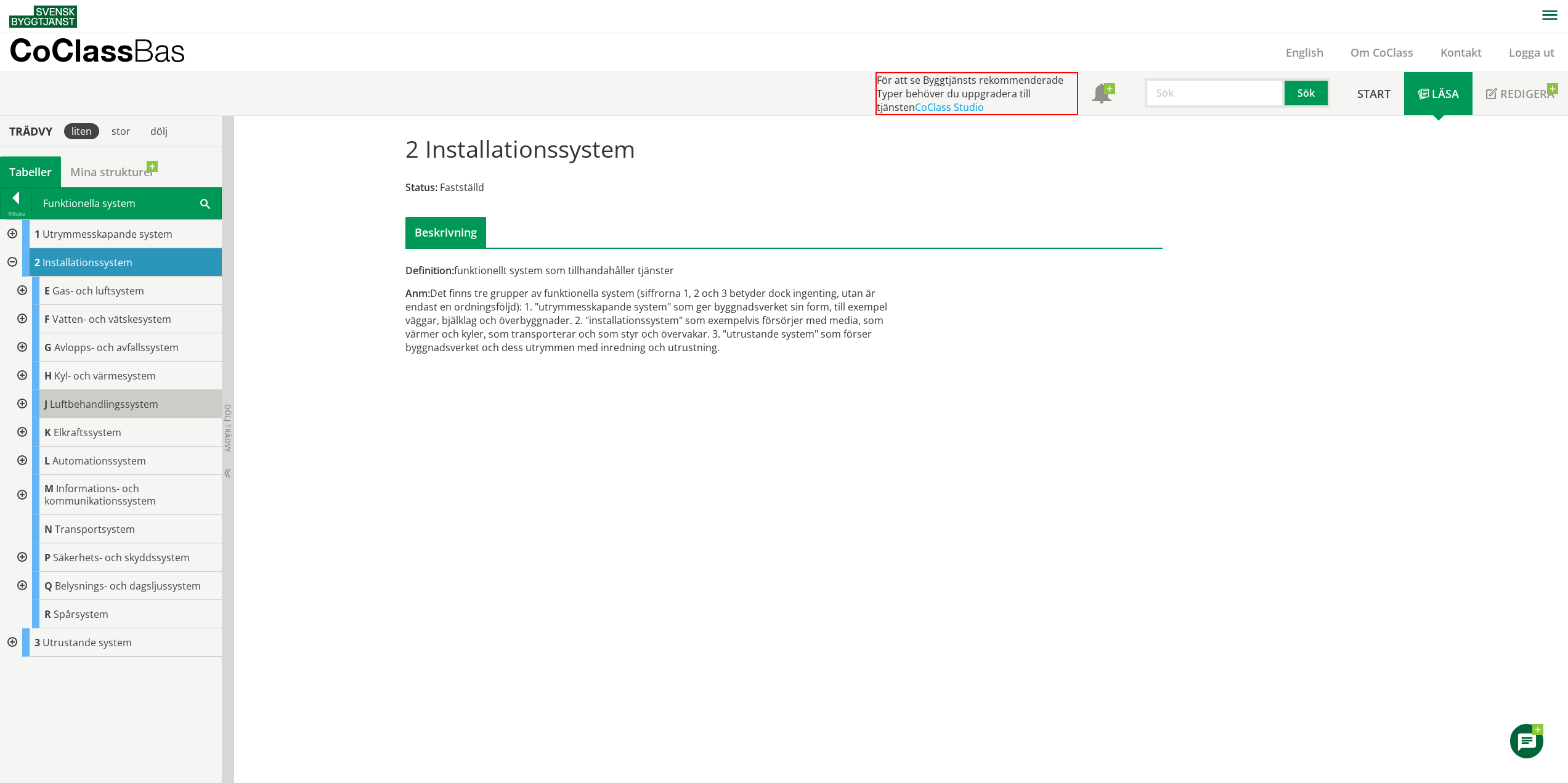
click at [117, 408] on span "Luftbehandlingssystem" at bounding box center [104, 404] width 108 height 14
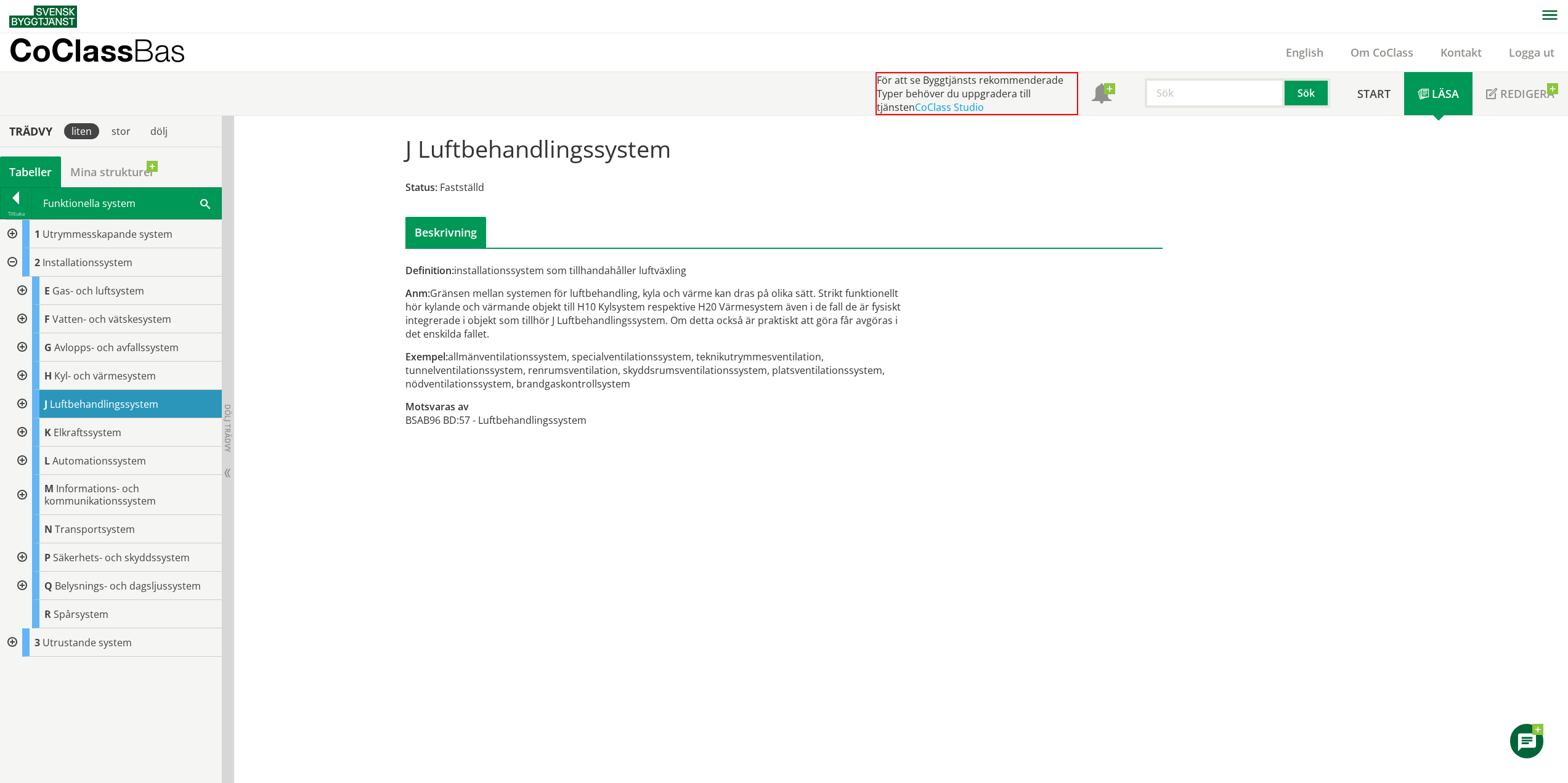
click at [24, 402] on div at bounding box center [21, 405] width 22 height 29
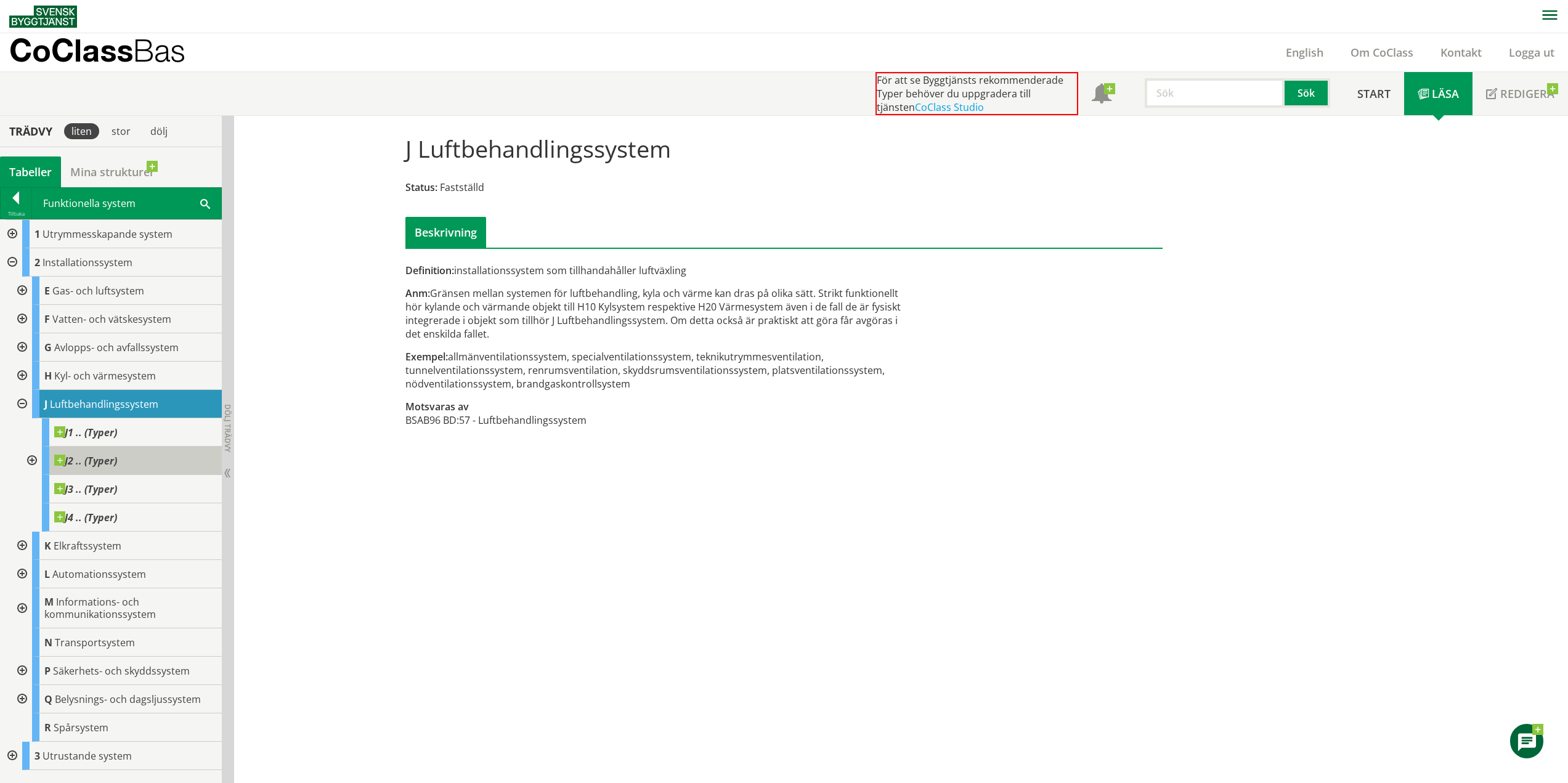
click at [104, 461] on span "J2 .. (Typer)" at bounding box center [86, 461] width 63 height 12
click at [120, 463] on div "J2 .. (Typer)" at bounding box center [132, 461] width 180 height 29
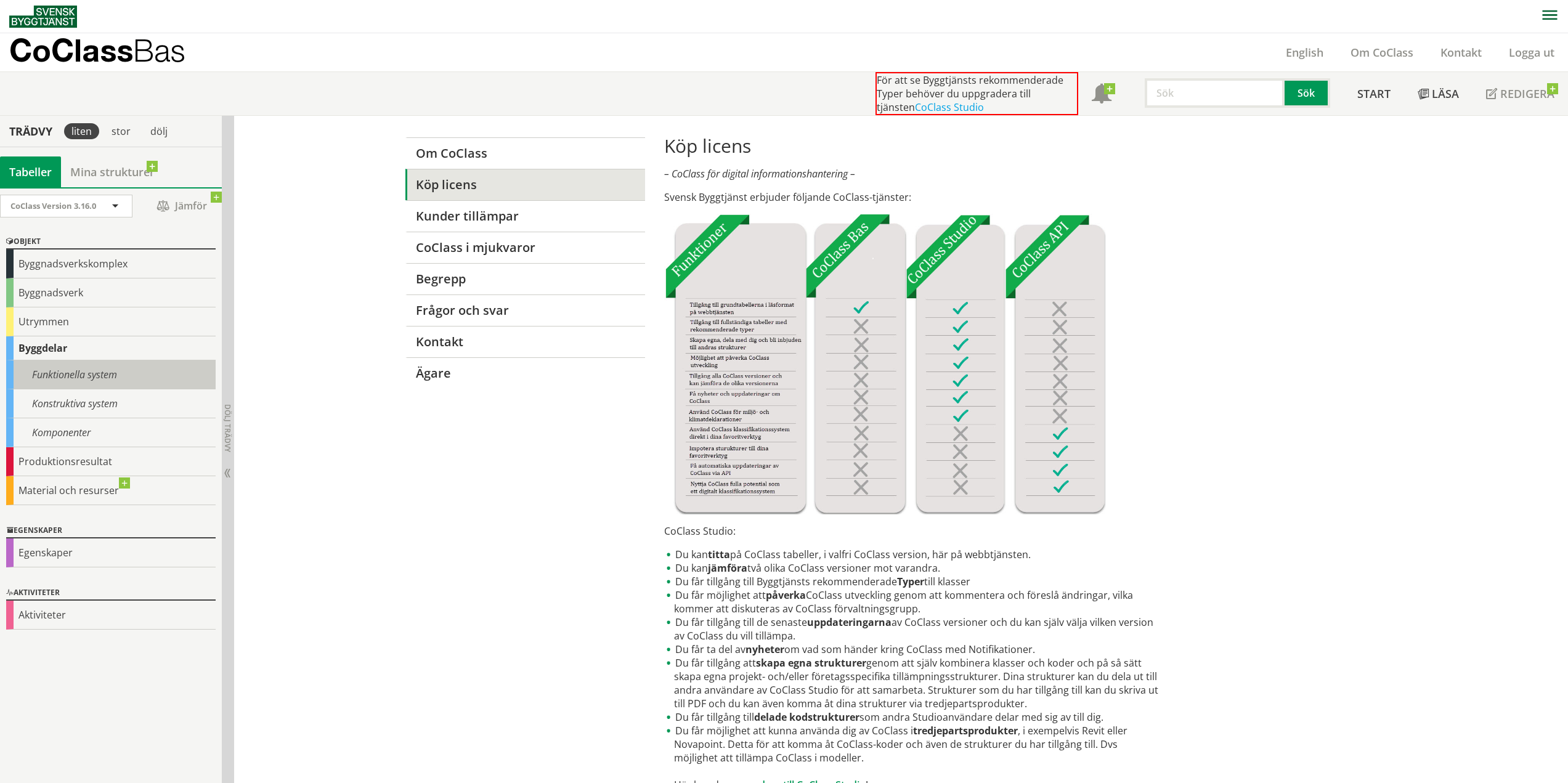
click at [57, 375] on div "Funktionella system" at bounding box center [111, 375] width 210 height 29
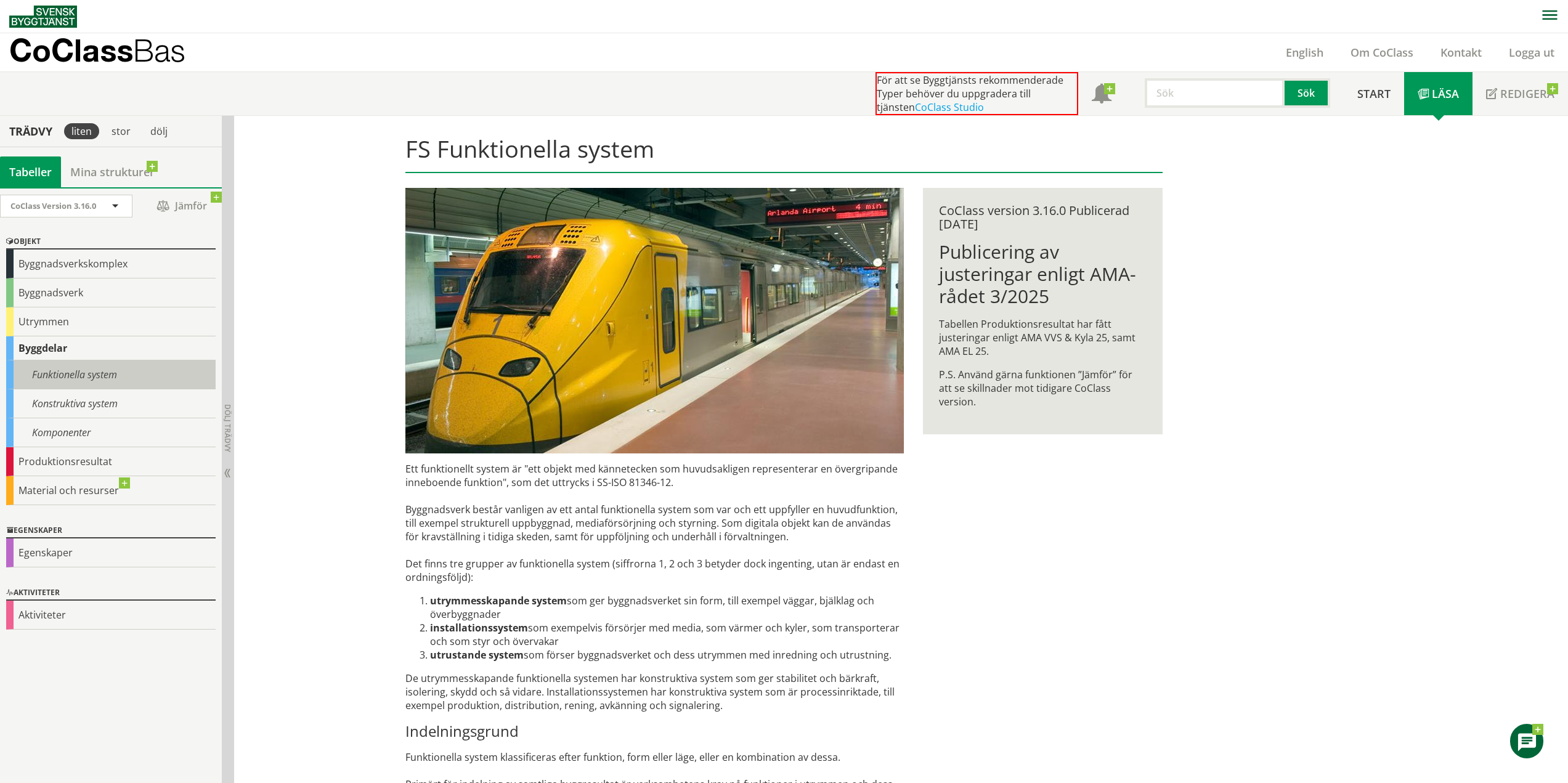
click at [67, 378] on div "Funktionella system" at bounding box center [111, 375] width 210 height 29
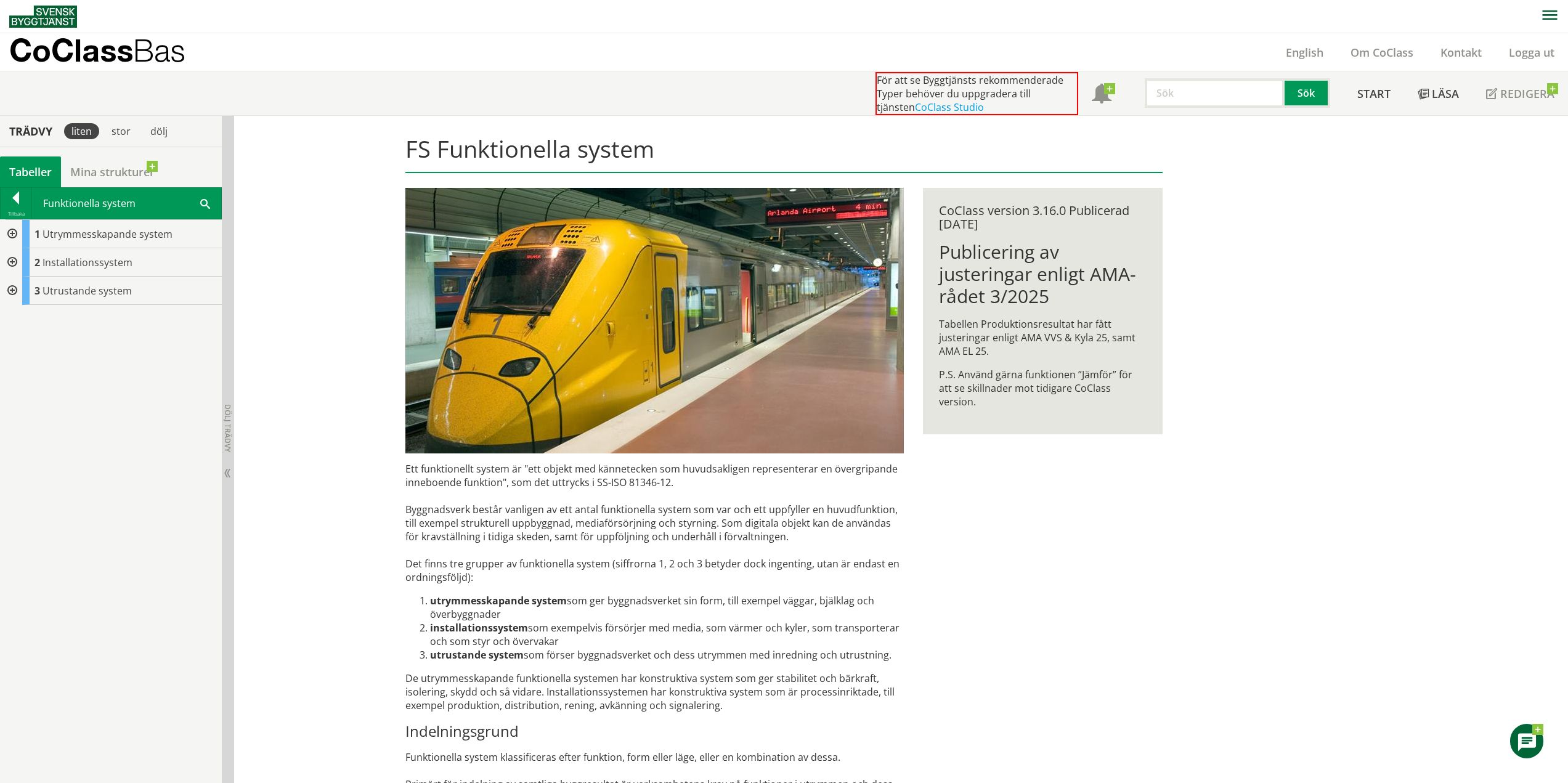
click at [67, 258] on span "Installationssystem" at bounding box center [87, 262] width 90 height 14
click at [12, 263] on div at bounding box center [11, 263] width 22 height 29
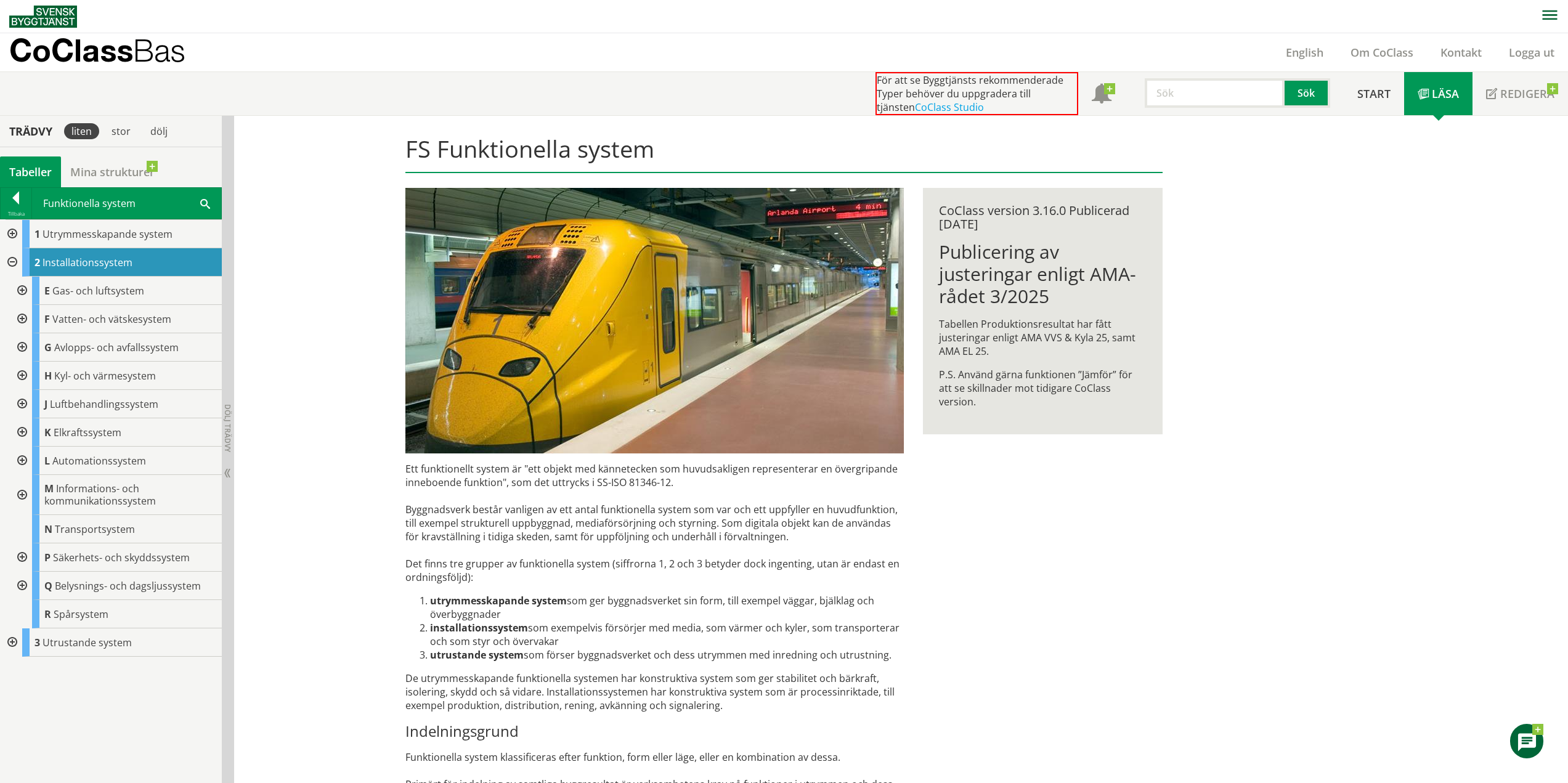
click at [311, 292] on div "FS Funktionella system Ett funktionellt system är "ett objekt med kännetecken s…" at bounding box center [901, 581] width 1334 height 931
